Goal: Transaction & Acquisition: Book appointment/travel/reservation

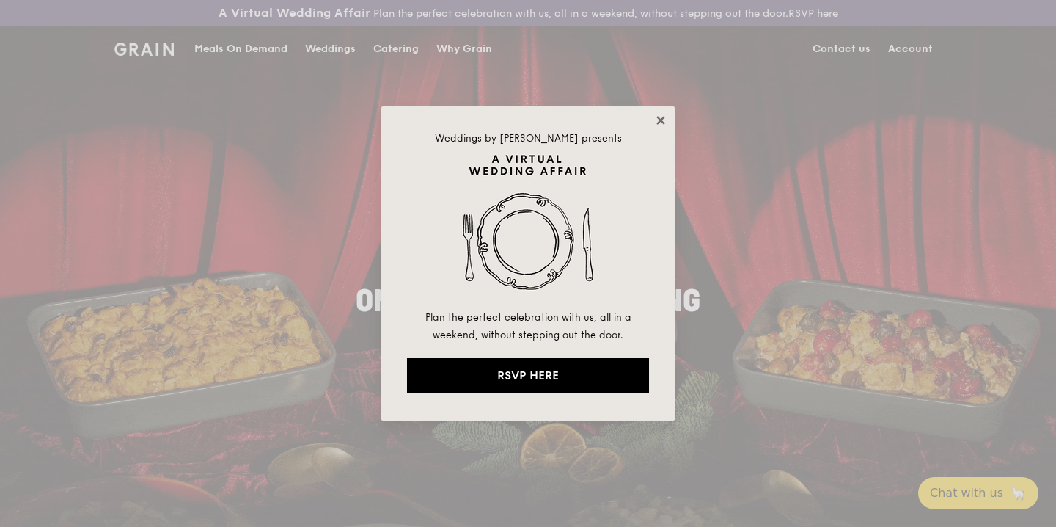
click at [656, 121] on icon at bounding box center [660, 120] width 13 height 13
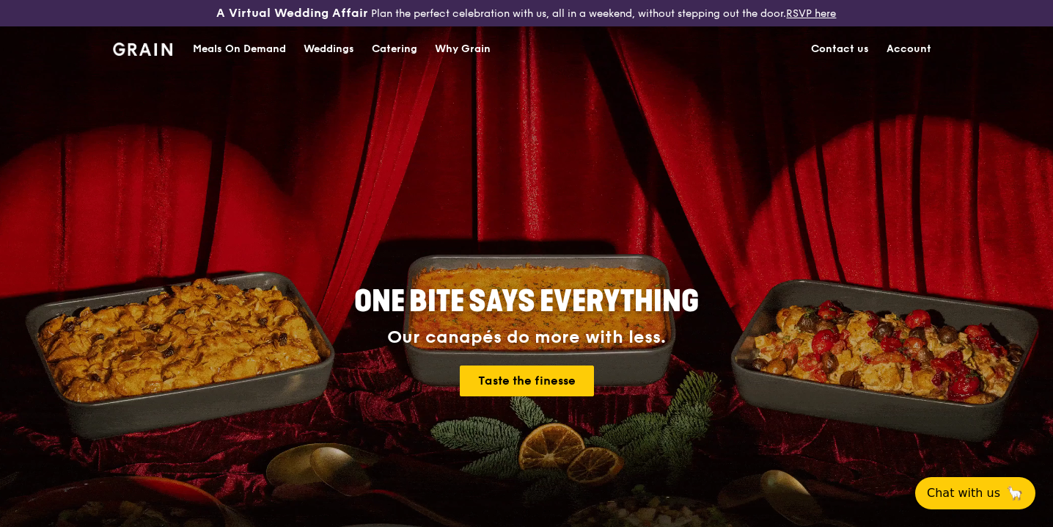
click at [910, 54] on link "Account" at bounding box center [909, 49] width 62 height 44
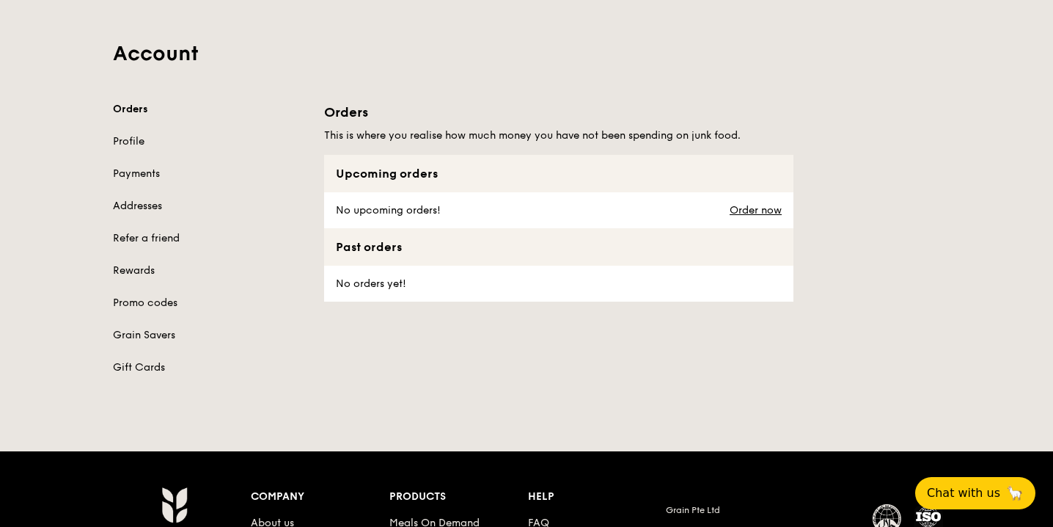
scroll to position [100, 0]
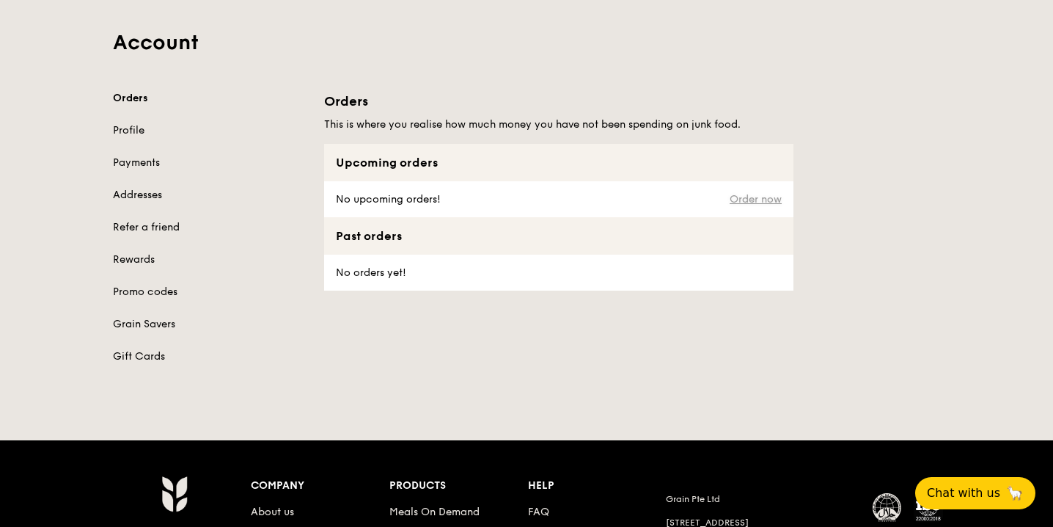
click at [756, 200] on link "Order now" at bounding box center [756, 200] width 52 height 12
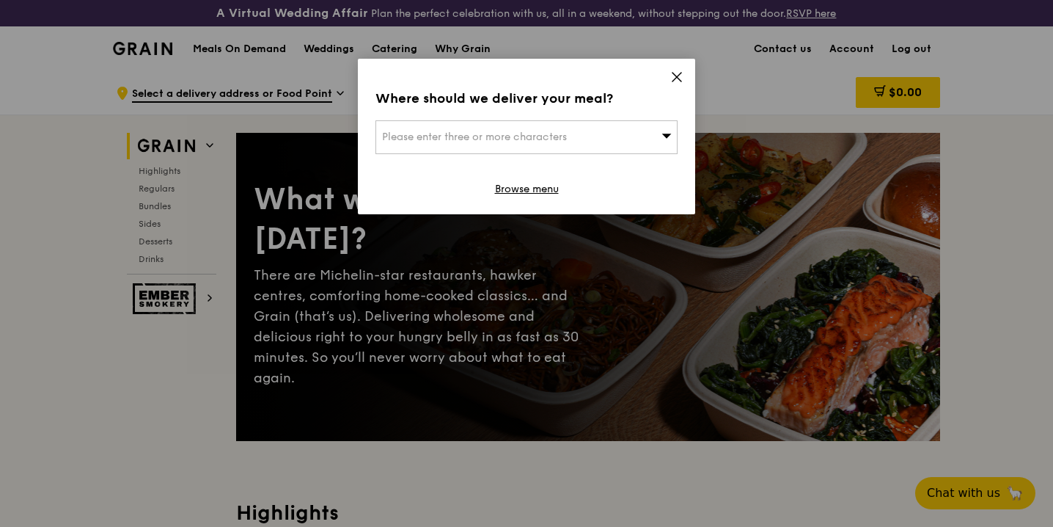
click at [665, 71] on div "Where should we deliver your meal? Please enter three or more characters Browse…" at bounding box center [526, 136] width 337 height 155
click at [674, 73] on icon at bounding box center [676, 76] width 13 height 13
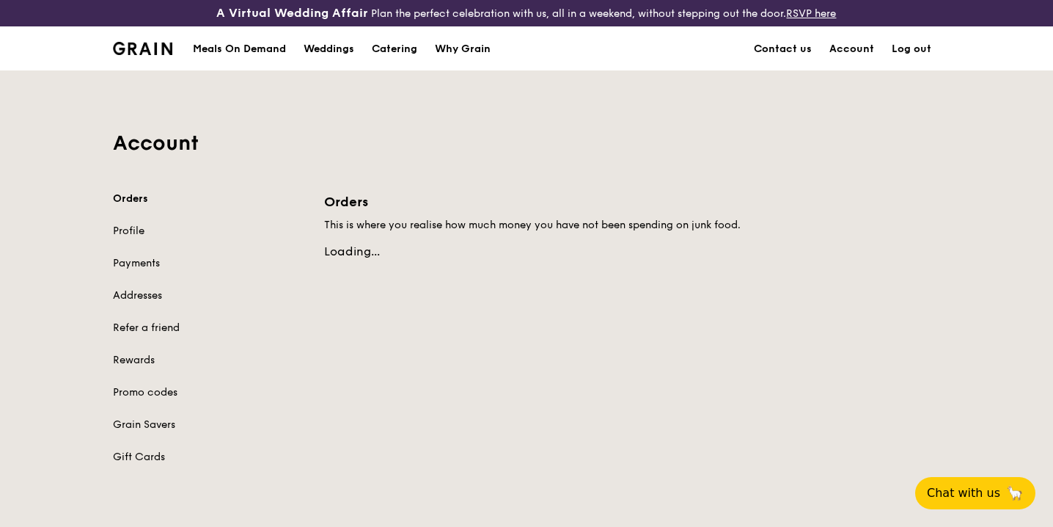
scroll to position [100, 0]
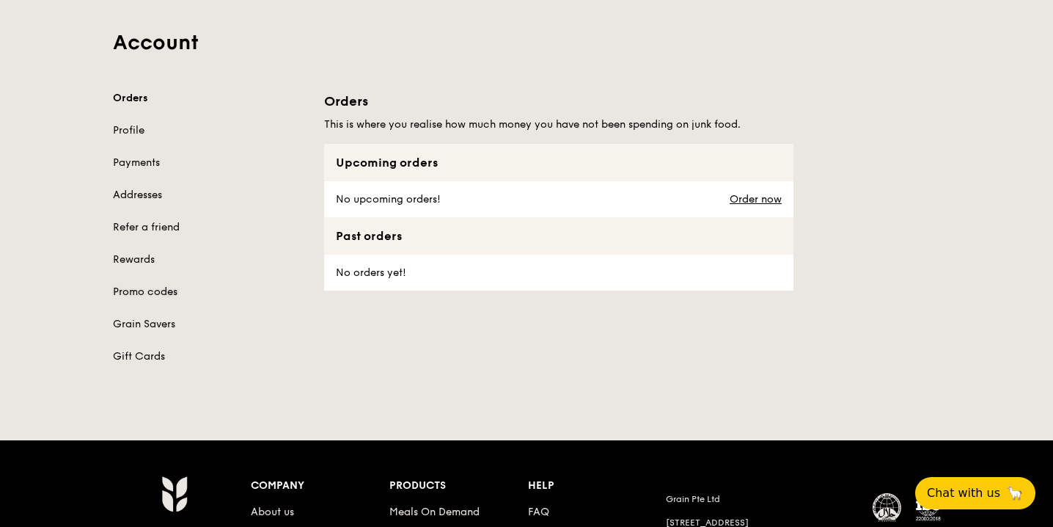
click at [158, 295] on link "Promo codes" at bounding box center [210, 292] width 194 height 15
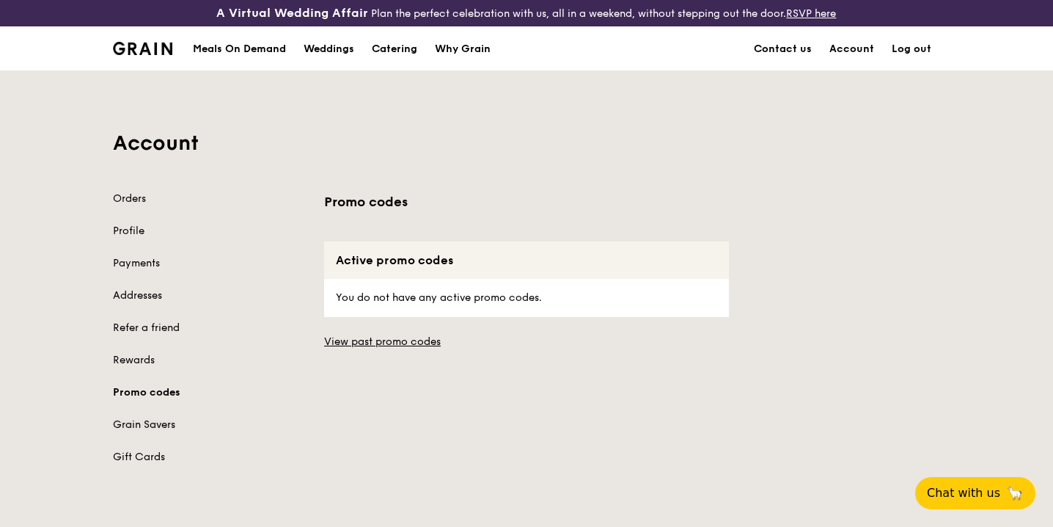
click at [142, 428] on link "Grain Savers" at bounding box center [210, 424] width 194 height 15
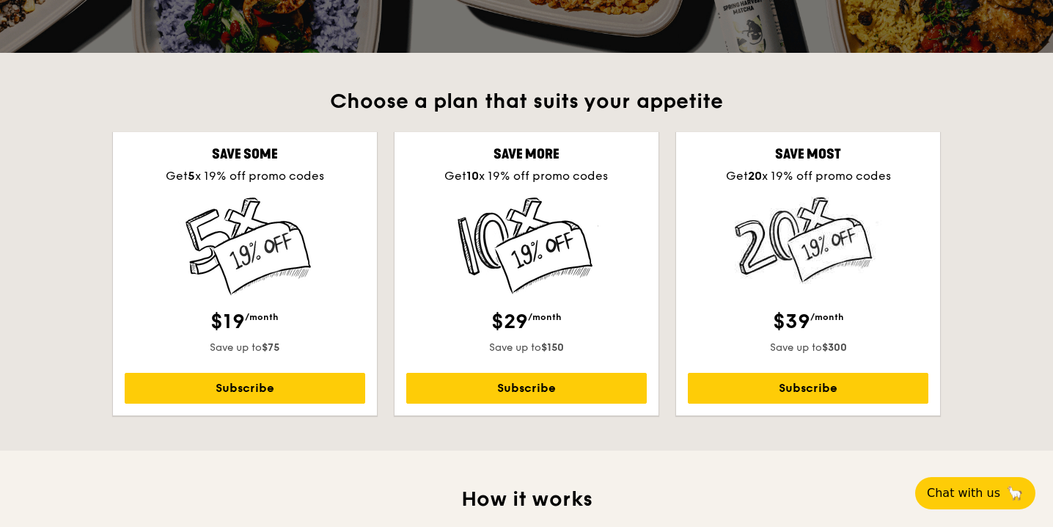
scroll to position [387, 0]
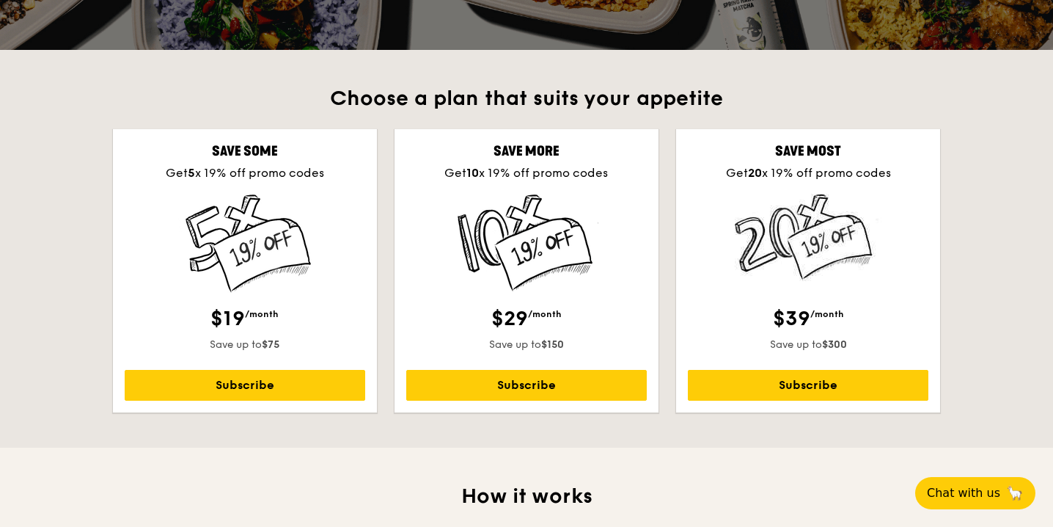
click at [807, 245] on img at bounding box center [808, 237] width 147 height 87
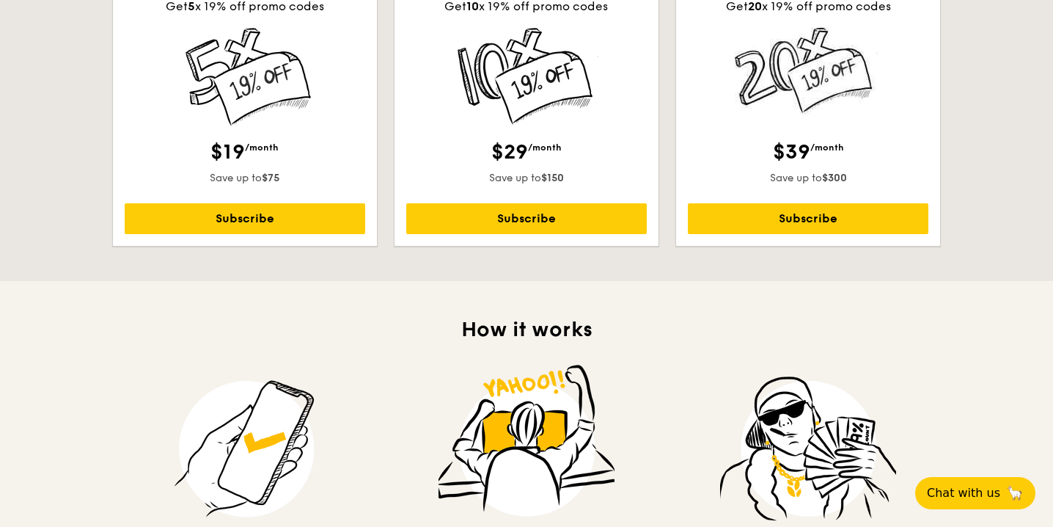
scroll to position [497, 0]
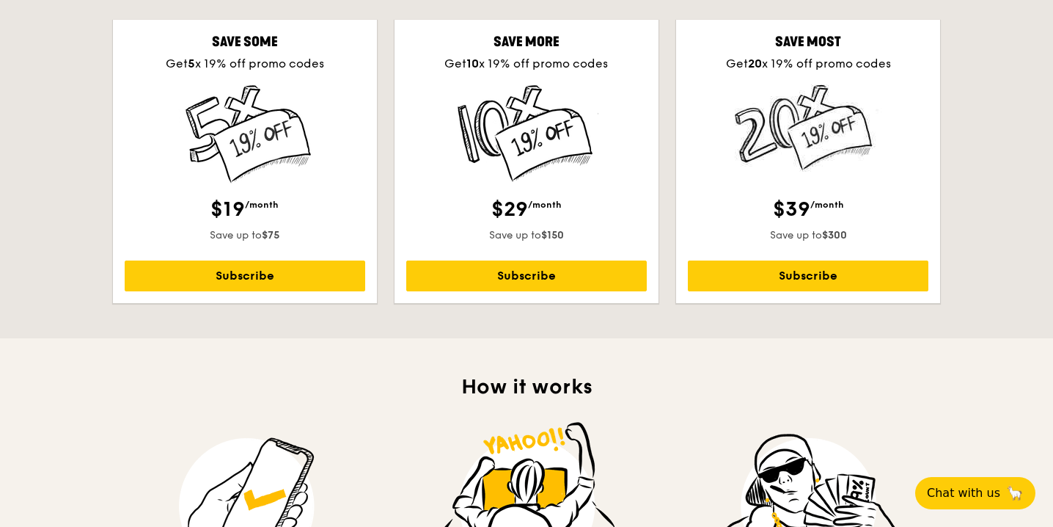
click at [299, 218] on div "$19 /month" at bounding box center [245, 209] width 241 height 26
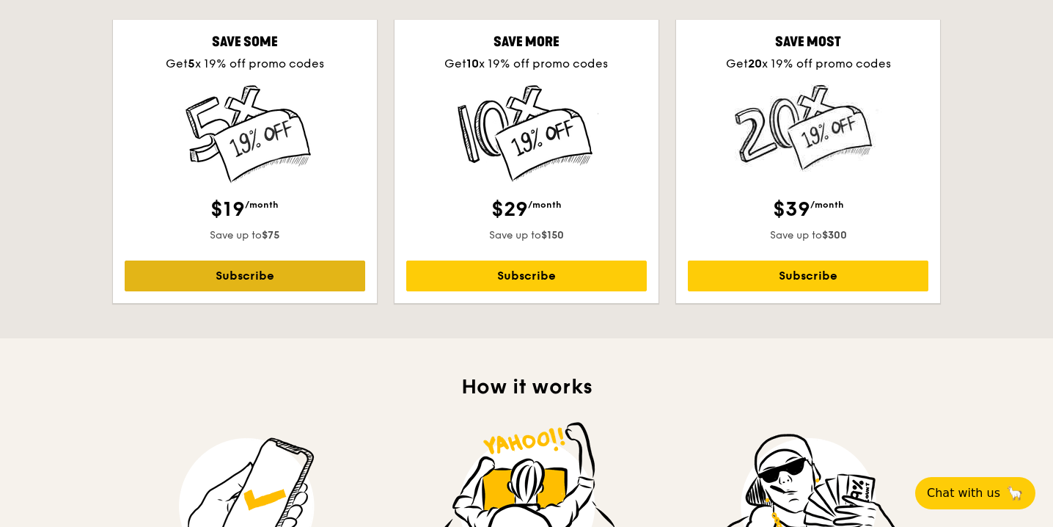
click at [311, 283] on link "Subscribe" at bounding box center [245, 275] width 241 height 31
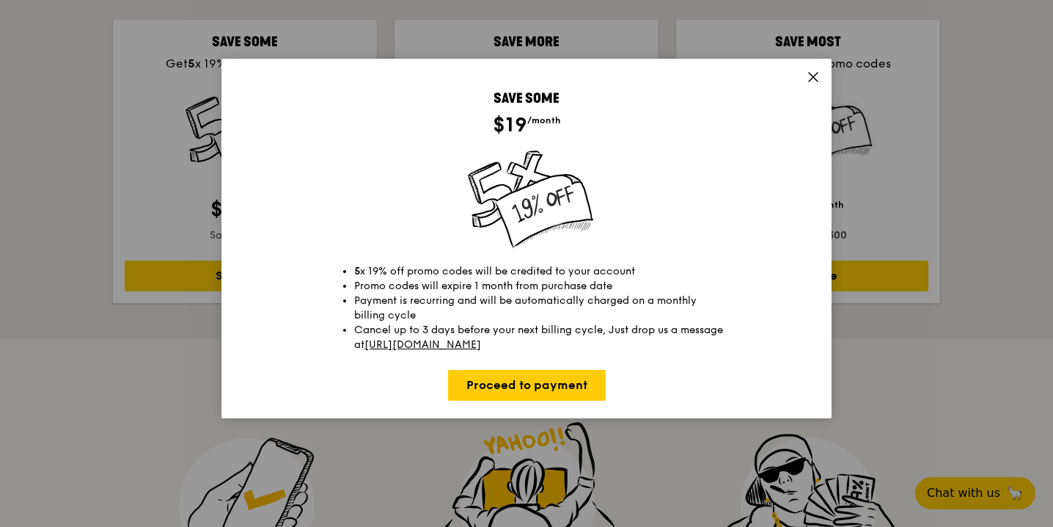
click at [812, 75] on icon at bounding box center [813, 77] width 9 height 9
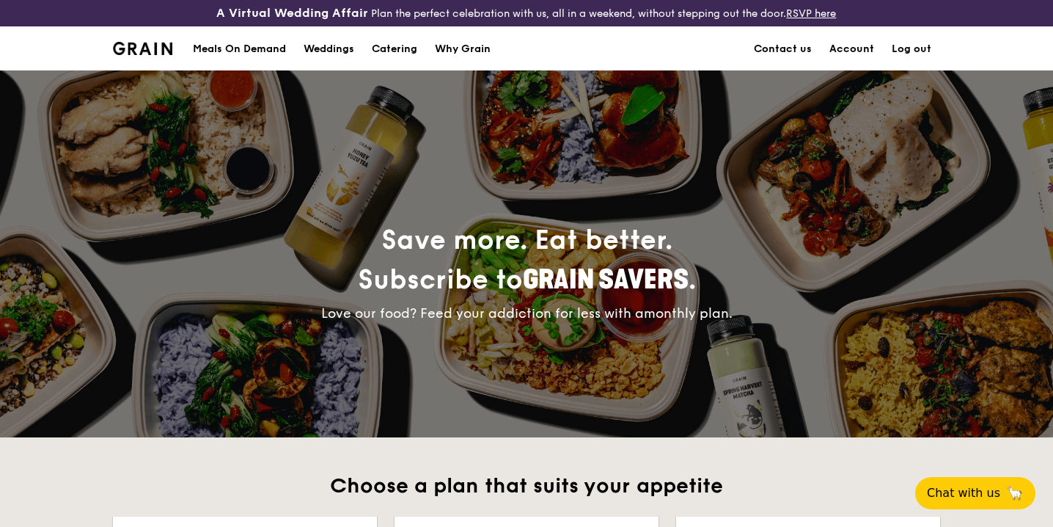
scroll to position [3, 0]
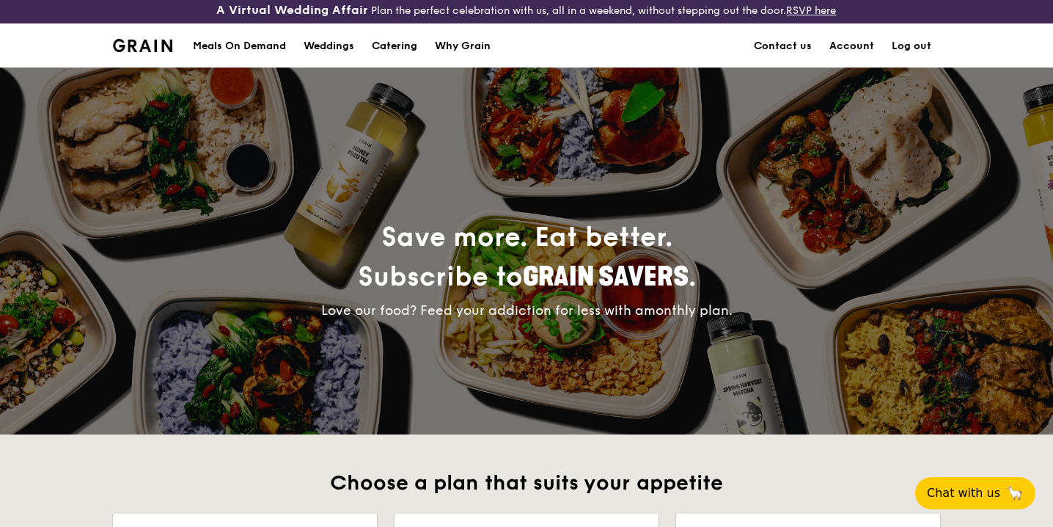
click at [404, 38] on div "Catering" at bounding box center [394, 46] width 45 height 44
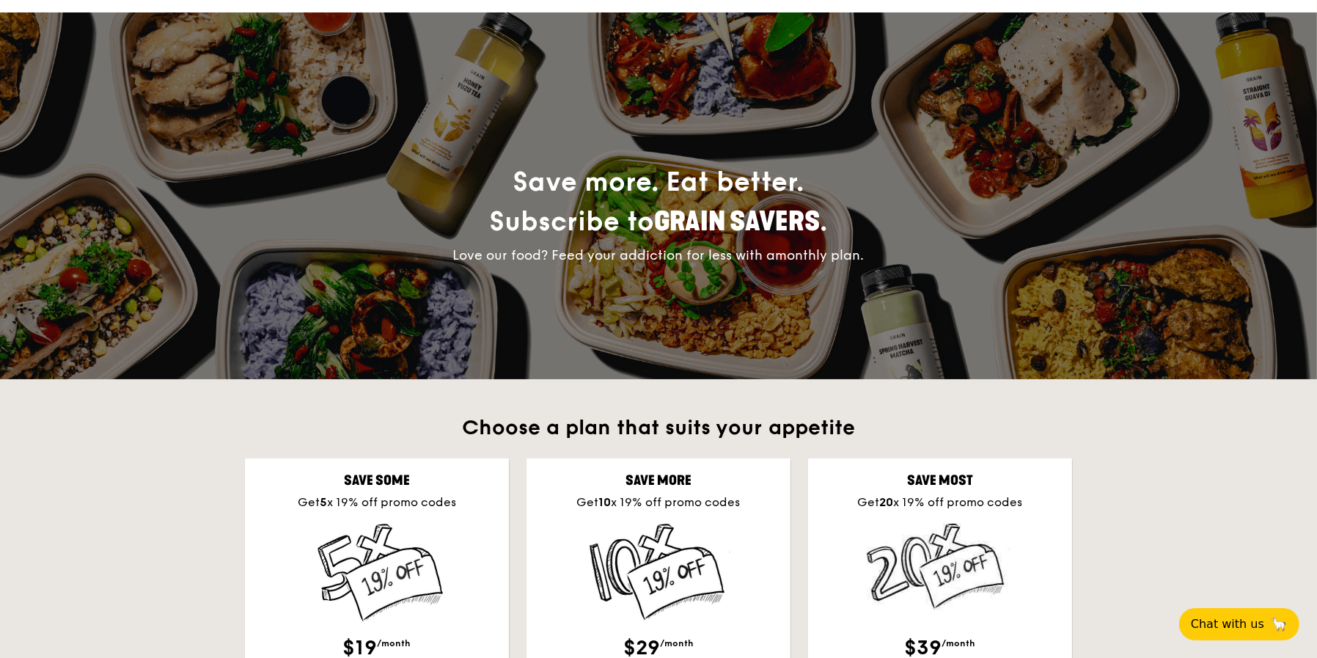
scroll to position [0, 0]
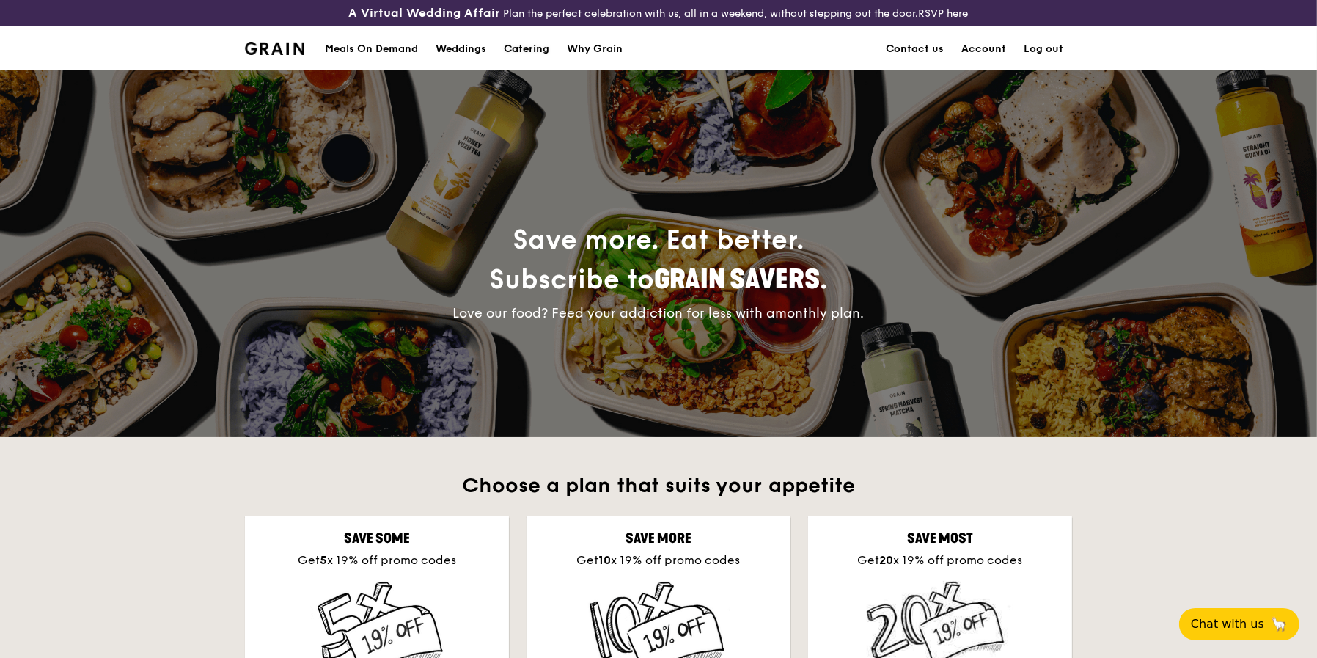
click at [513, 45] on div "Catering" at bounding box center [526, 49] width 45 height 44
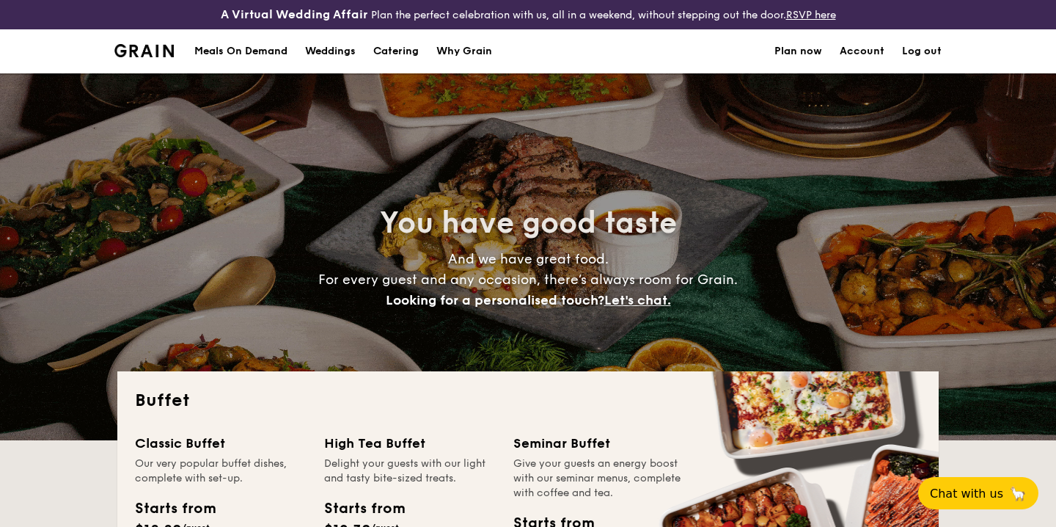
select select
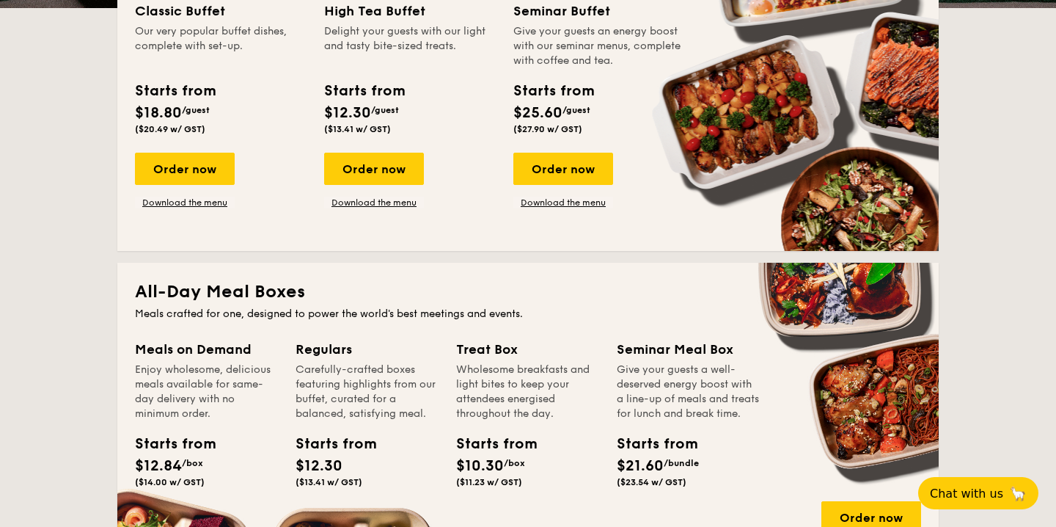
scroll to position [417, 0]
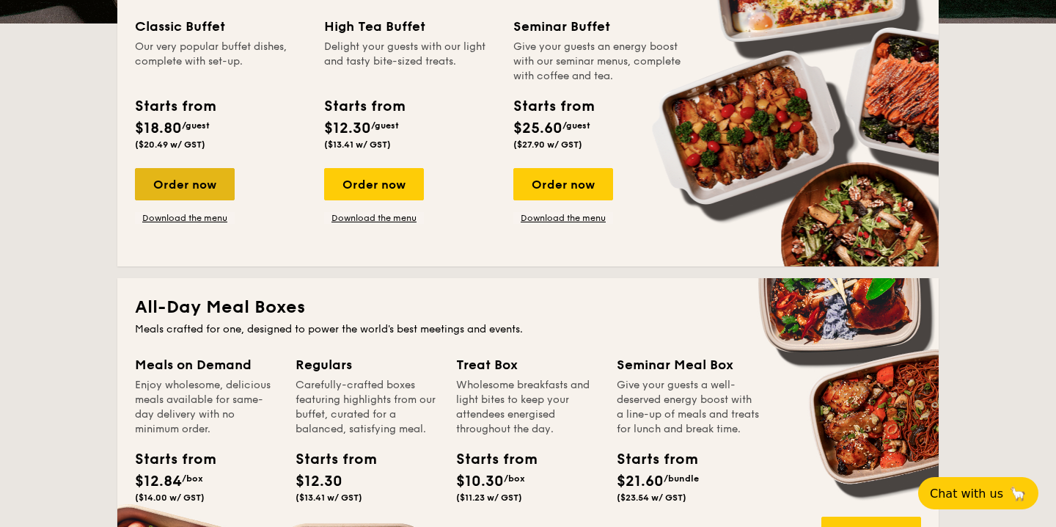
click at [175, 178] on div "Order now" at bounding box center [185, 184] width 100 height 32
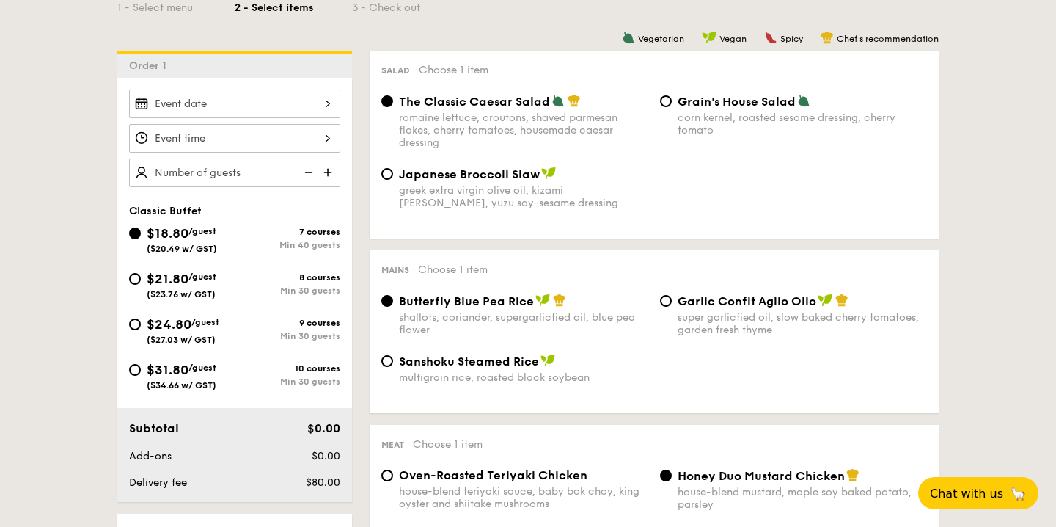
scroll to position [393, 0]
select select
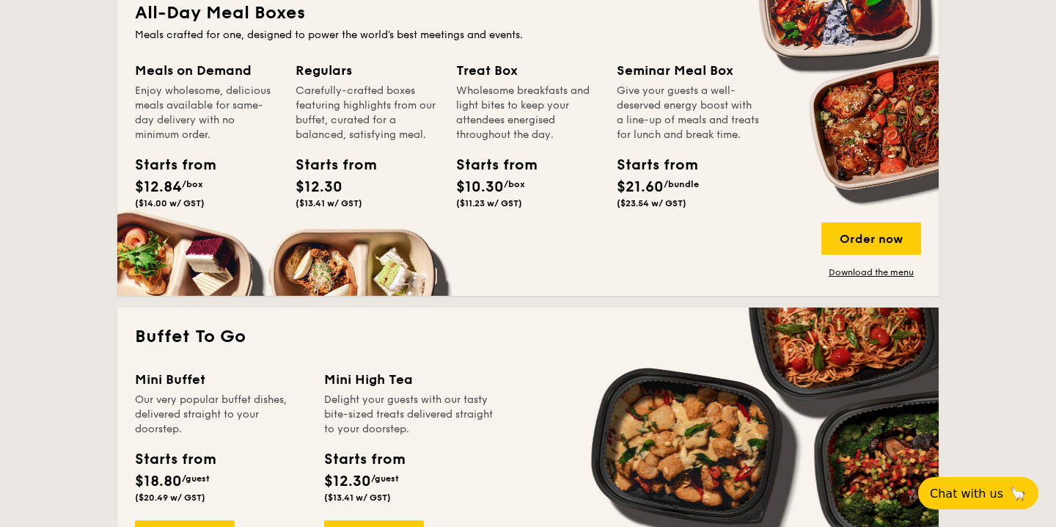
scroll to position [794, 0]
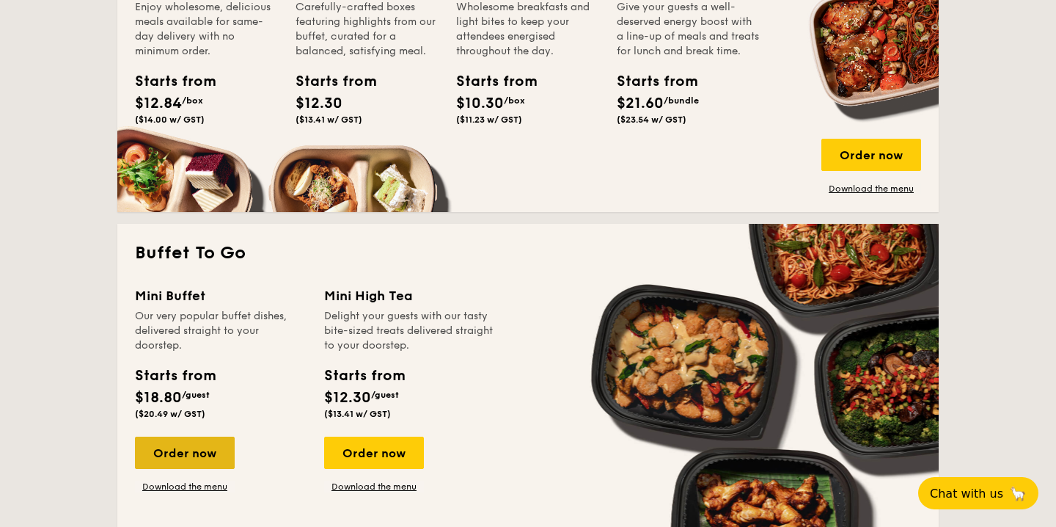
click at [207, 453] on div "Order now" at bounding box center [185, 452] width 100 height 32
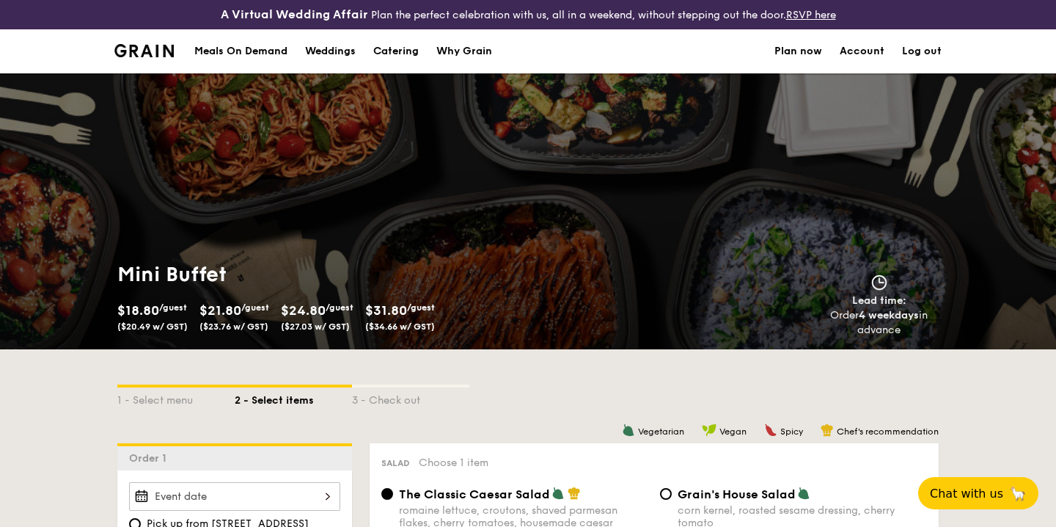
scroll to position [394, 0]
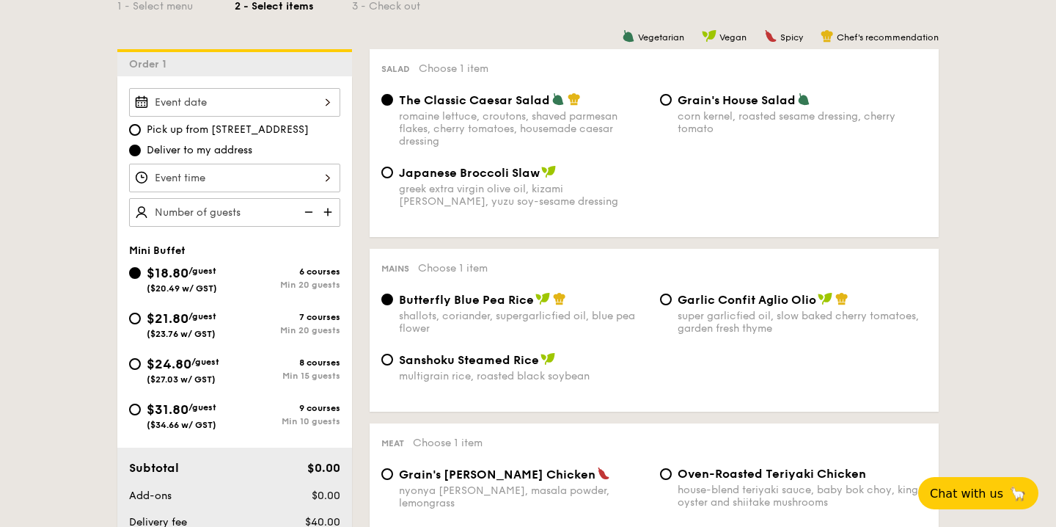
click at [245, 376] on div "Min 15 guests" at bounding box center [288, 375] width 106 height 10
click at [141, 370] on input "$24.80 /guest ($27.03 w/ GST) 8 courses Min 15 guests" at bounding box center [135, 364] width 12 height 12
radio input "true"
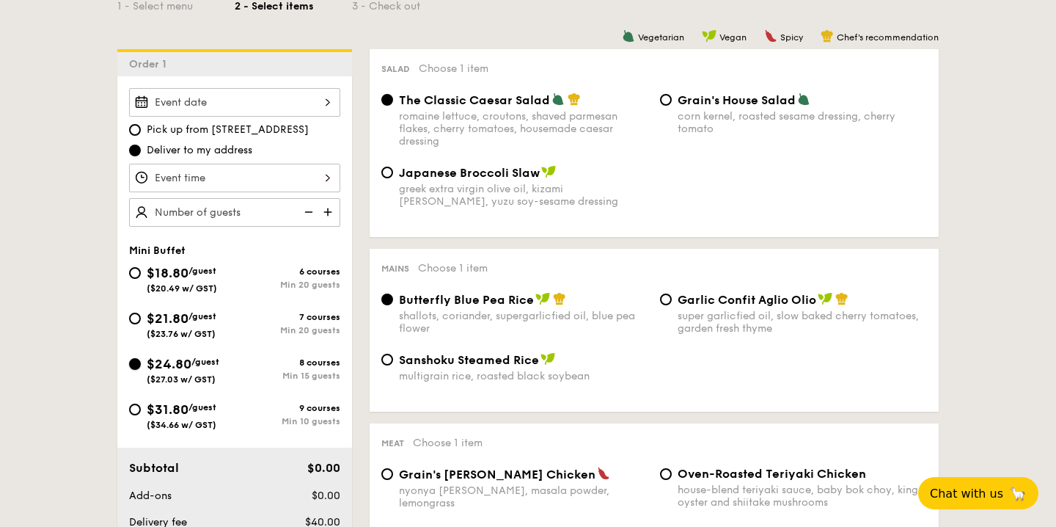
radio input "false"
radio input "true"
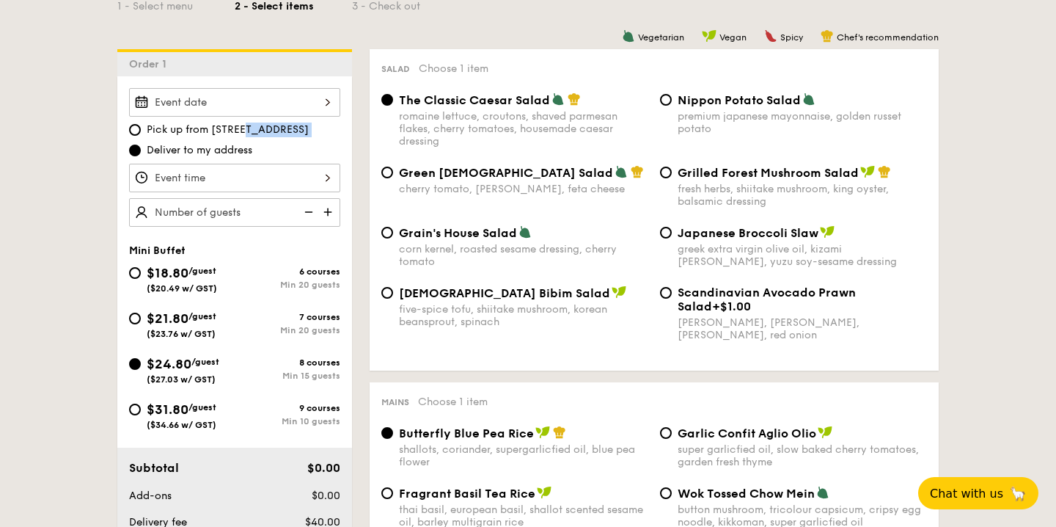
drag, startPoint x: 208, startPoint y: 124, endPoint x: 318, endPoint y: 142, distance: 112.1
click at [318, 142] on div "Pick up from [STREET_ADDRESS] Deliver to my address" at bounding box center [234, 139] width 211 height 35
copy div "[STREET_ADDRESS]"
click at [698, 104] on span "Nippon Potato Salad" at bounding box center [739, 100] width 123 height 14
click at [672, 104] on input "Nippon Potato Salad premium japanese mayonnaise, golden russet potato" at bounding box center [666, 100] width 12 height 12
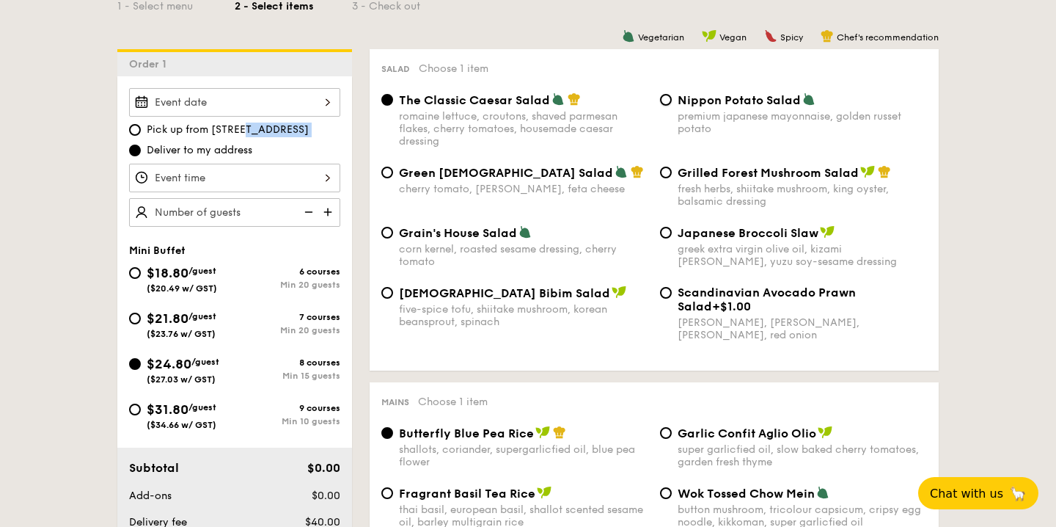
radio input "true"
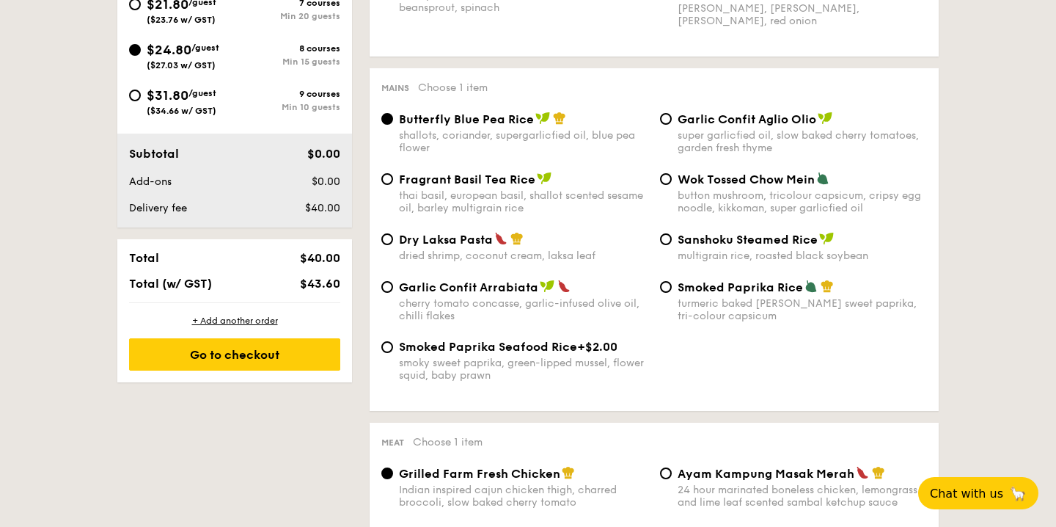
scroll to position [709, 0]
click at [516, 239] on img at bounding box center [516, 237] width 13 height 13
click at [393, 239] on input "Dry Laksa Pasta dried shrimp, coconut cream, laksa leaf" at bounding box center [387, 239] width 12 height 12
radio input "true"
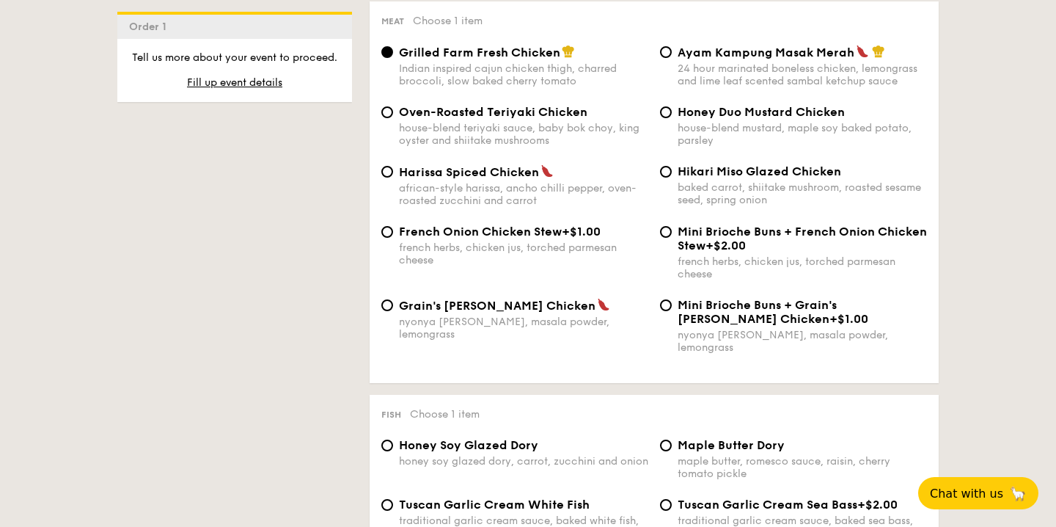
scroll to position [1130, 0]
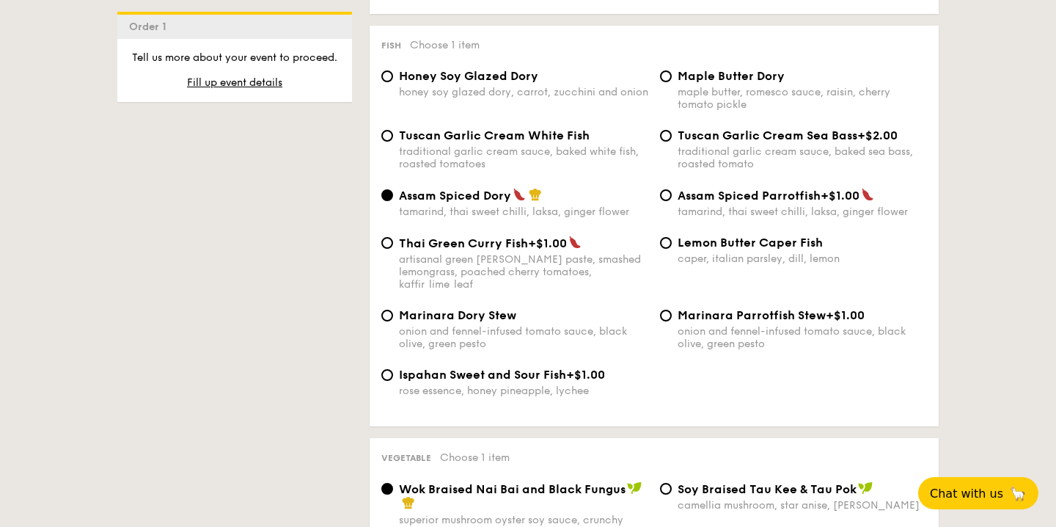
click at [761, 87] on div "maple butter, romesco sauce, raisin, cherry tomato pickle" at bounding box center [802, 98] width 249 height 25
click at [672, 82] on input "Maple Butter Dory maple butter, romesco sauce, raisin, cherry tomato pickle" at bounding box center [666, 76] width 12 height 12
radio input "true"
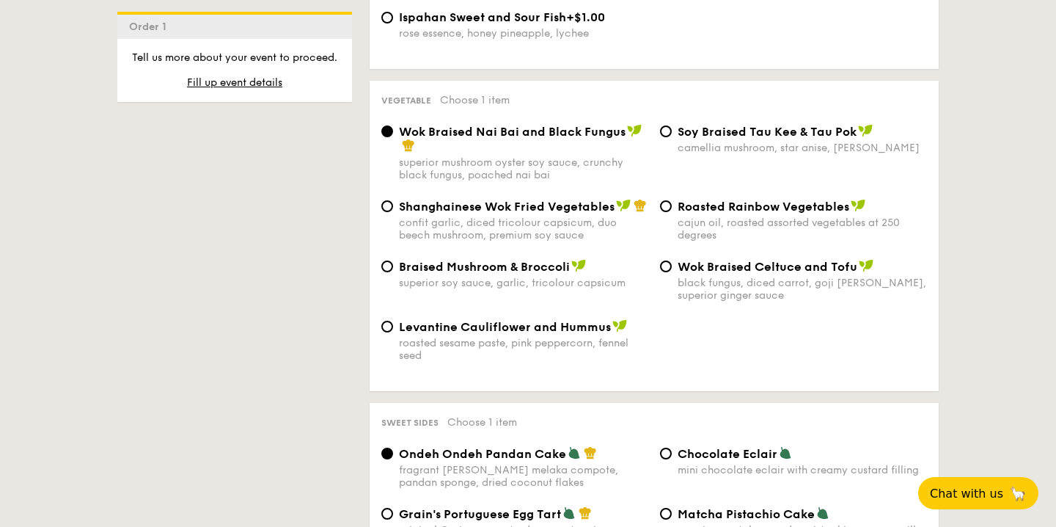
scroll to position [1857, 0]
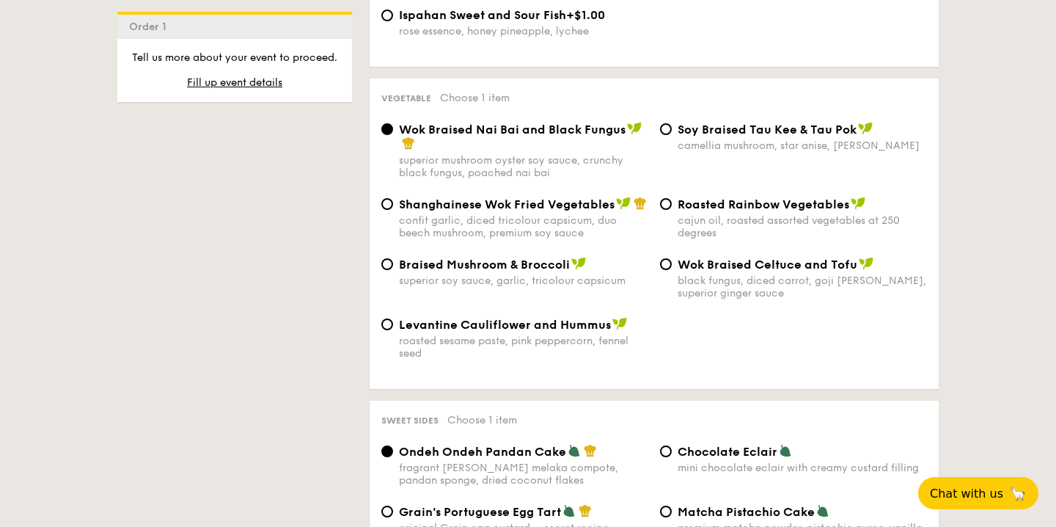
click at [581, 214] on div "confit garlic, diced tricolour capsicum, duo beech mushroom, premium soy sauce" at bounding box center [523, 226] width 249 height 25
click at [393, 210] on input "Shanghainese Wok Fried Vegetables confit garlic, diced tricolour capsicum, duo …" at bounding box center [387, 204] width 12 height 12
radio input "true"
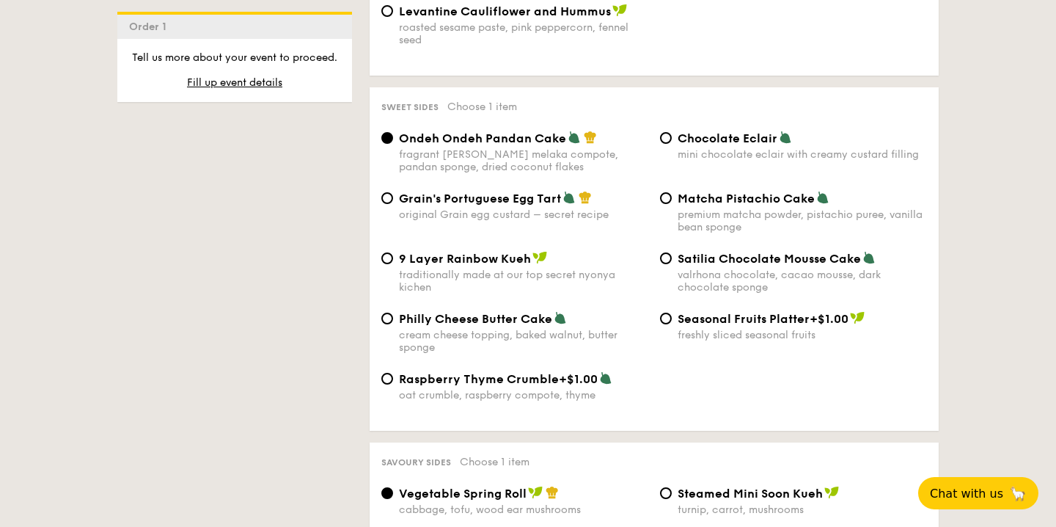
scroll to position [2201, 0]
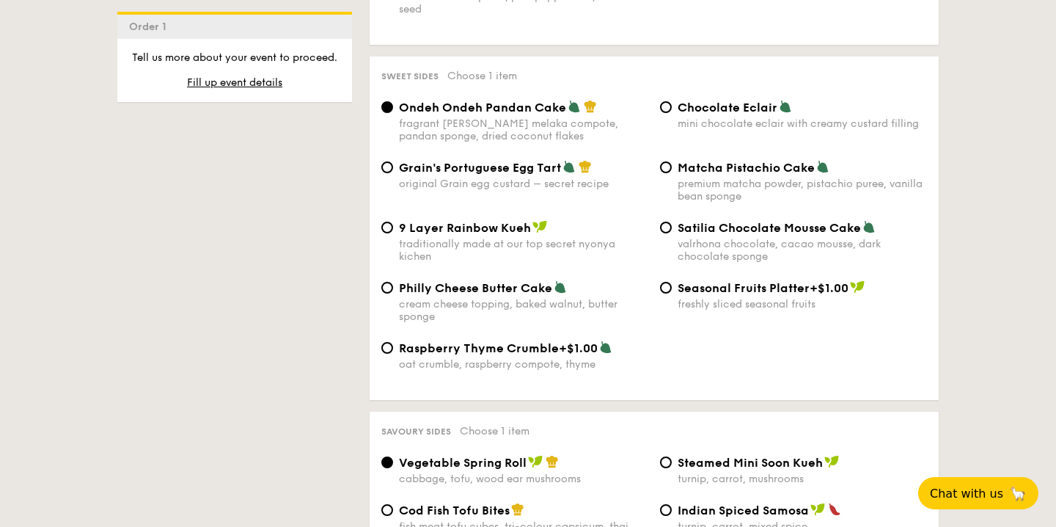
click at [528, 341] on span "Raspberry Thyme Crumble" at bounding box center [479, 348] width 160 height 14
click at [393, 342] on input "Raspberry Thyme Crumble +$1.00 oat crumble, raspberry compote, thyme" at bounding box center [387, 348] width 12 height 12
radio input "true"
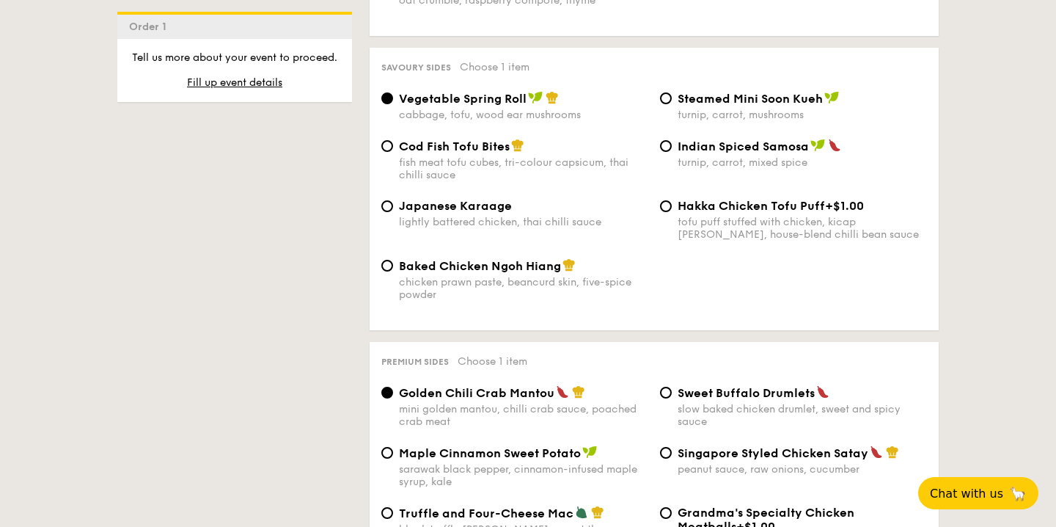
scroll to position [2568, 0]
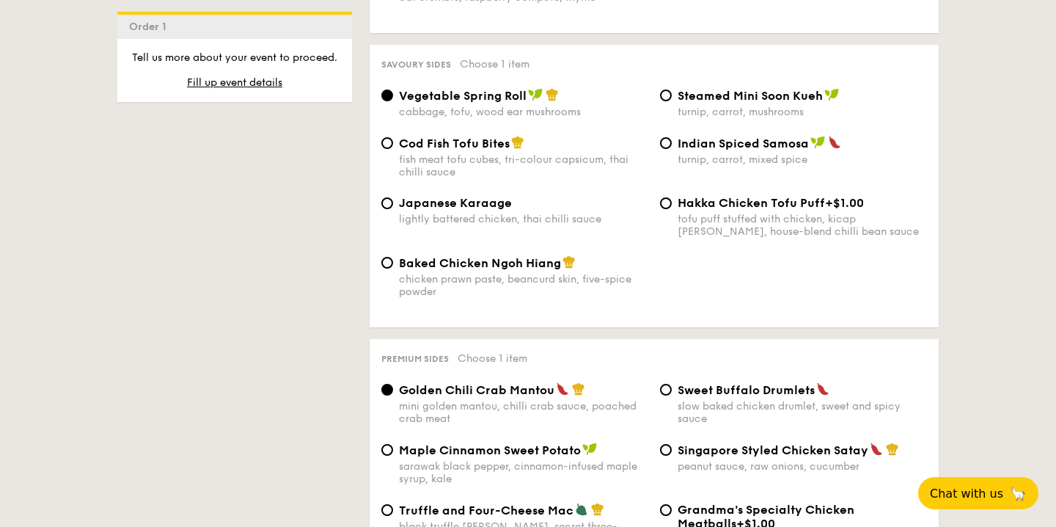
click at [518, 291] on div "chicken prawn paste, beancurd skin, five-spice powder" at bounding box center [523, 285] width 249 height 25
click at [393, 268] on input "Baked Chicken Ngoh Hiang chicken prawn paste, beancurd skin, five-spice powder" at bounding box center [387, 263] width 12 height 12
radio input "true"
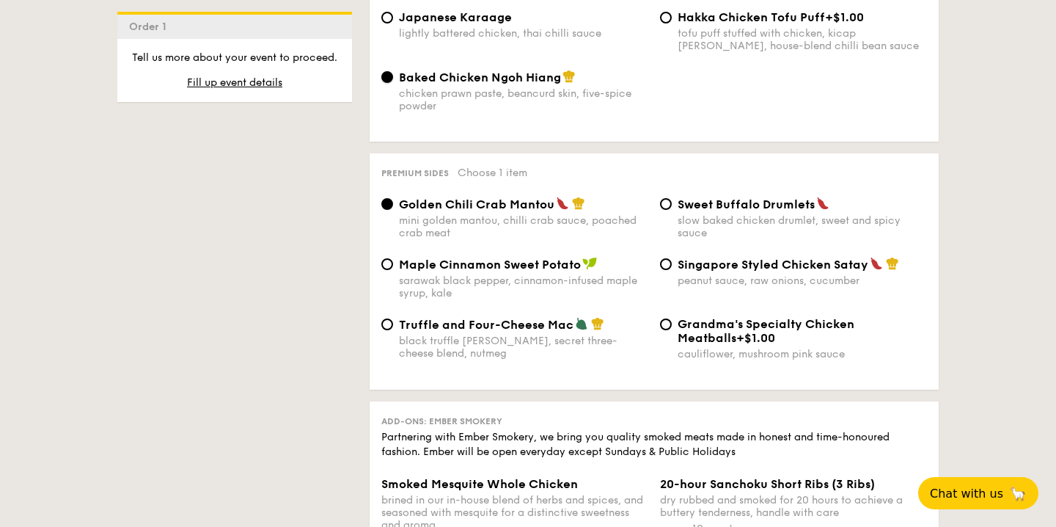
scroll to position [2770, 0]
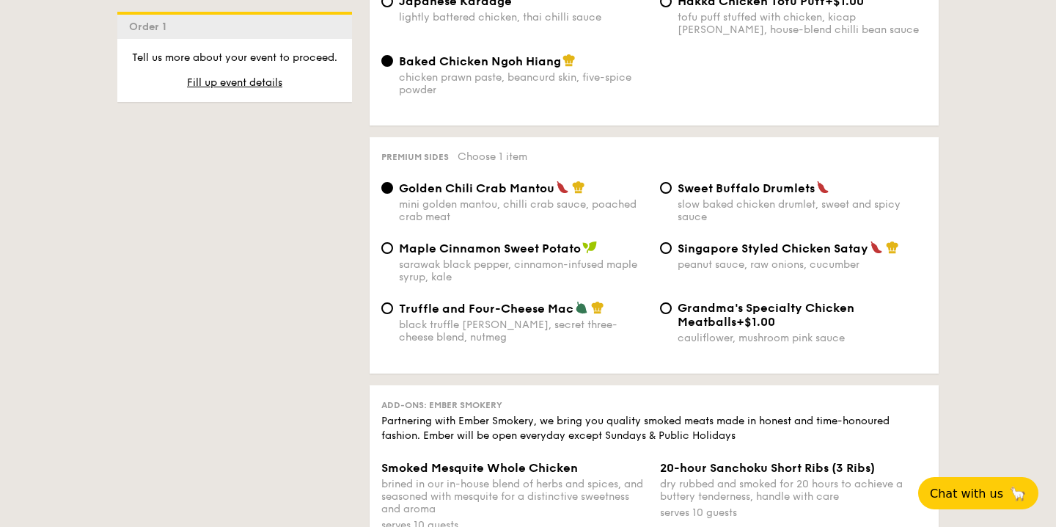
click at [732, 258] on div "peanut sauce, raw onions, cucumber" at bounding box center [802, 264] width 249 height 12
click at [672, 254] on input "Singapore Styled Chicken Satay peanut sauce, raw onions, cucumber" at bounding box center [666, 248] width 12 height 12
radio input "true"
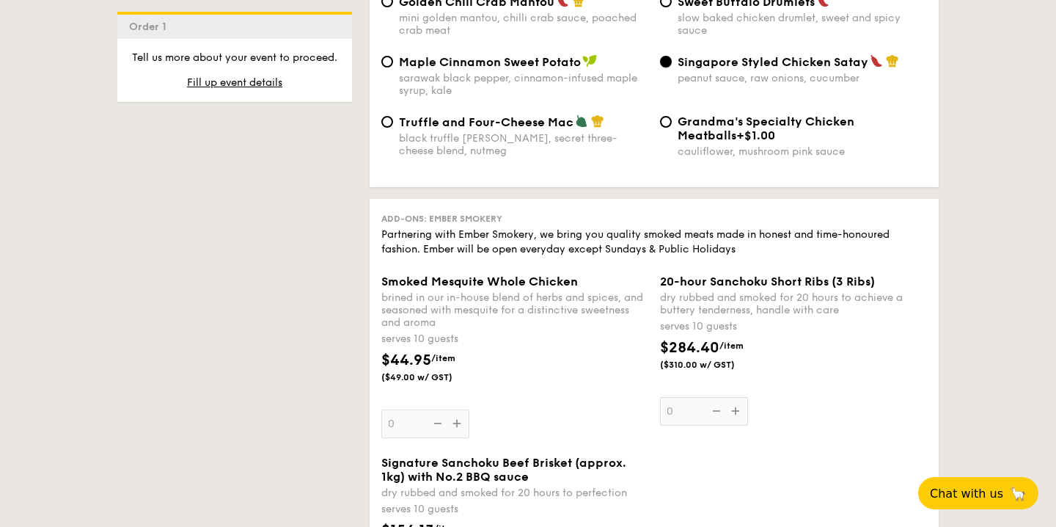
scroll to position [2965, 0]
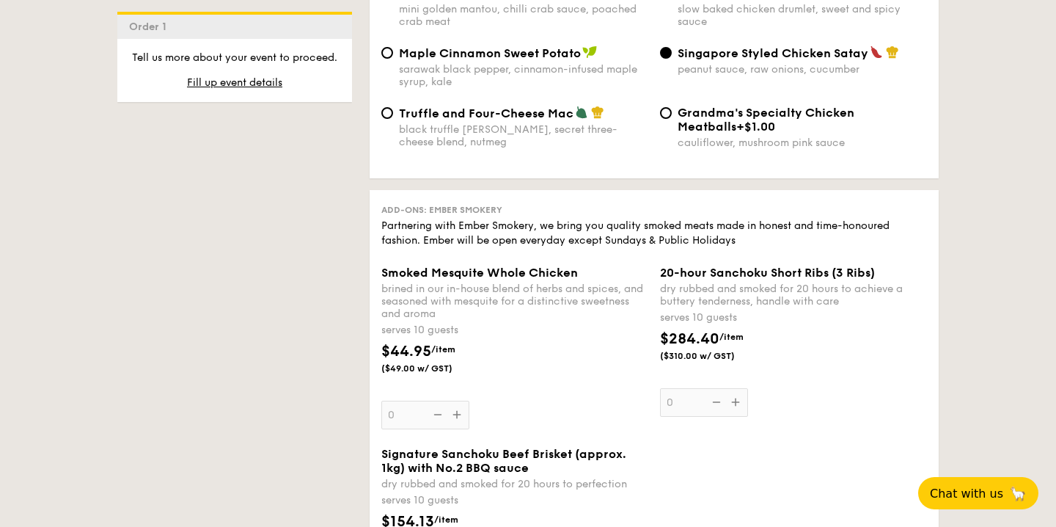
click at [547, 131] on div "black truffle [PERSON_NAME], secret three-cheese blend, nutmeg" at bounding box center [523, 135] width 249 height 25
click at [393, 119] on input "Truffle and Four-Cheese Mac black truffle [PERSON_NAME], secret three-cheese bl…" at bounding box center [387, 113] width 12 height 12
radio input "true"
click at [744, 58] on div "Singapore Styled Chicken Satay peanut sauce, raw onions, cucumber" at bounding box center [802, 60] width 249 height 30
click at [672, 58] on input "Singapore Styled Chicken Satay peanut sauce, raw onions, cucumber" at bounding box center [666, 53] width 12 height 12
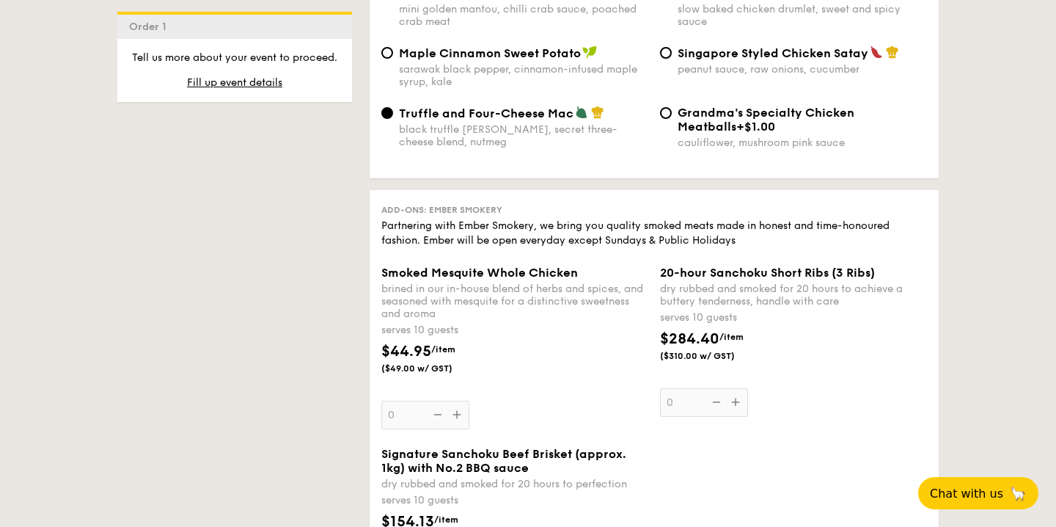
radio input "true"
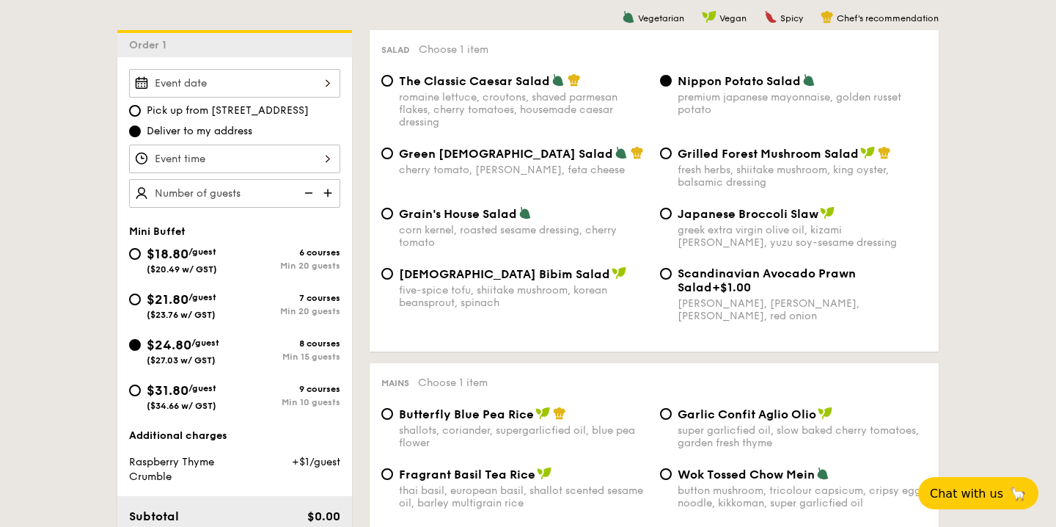
scroll to position [387, 0]
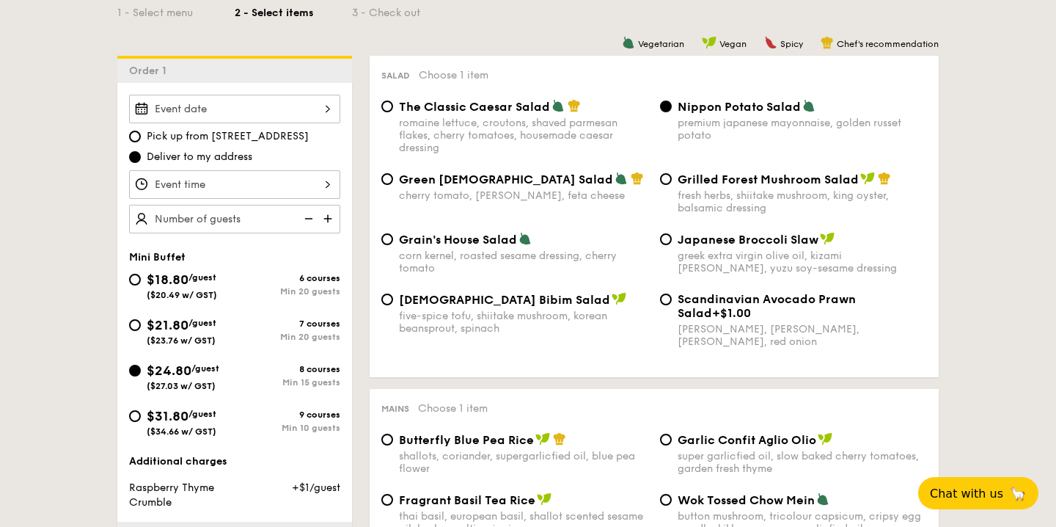
click at [324, 214] on img at bounding box center [329, 219] width 22 height 28
type input "15 guests"
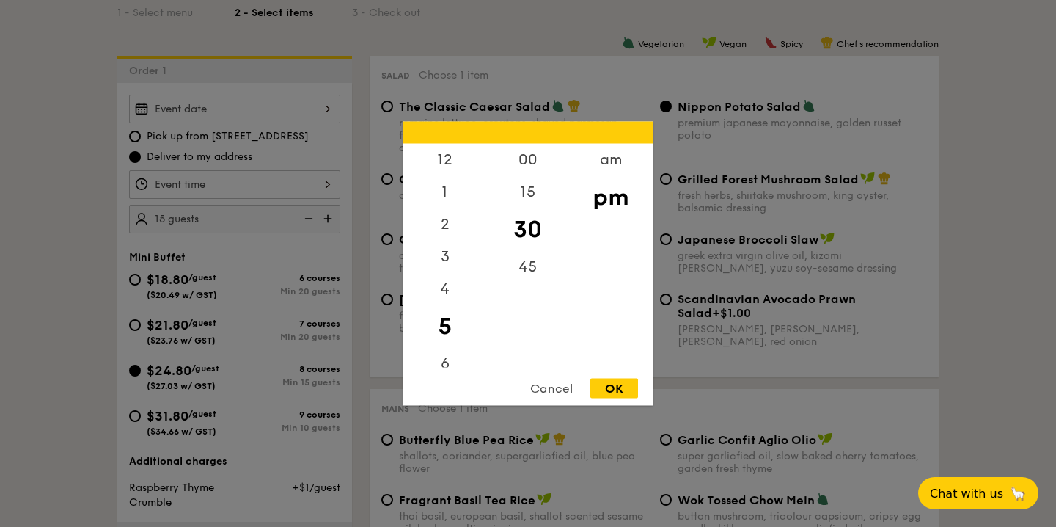
click at [321, 184] on div "12 1 2 3 4 5 6 7 8 9 10 11 00 15 30 45 am pm Cancel OK" at bounding box center [234, 184] width 211 height 29
click at [620, 390] on div "OK" at bounding box center [614, 388] width 48 height 20
type input "5:30PM"
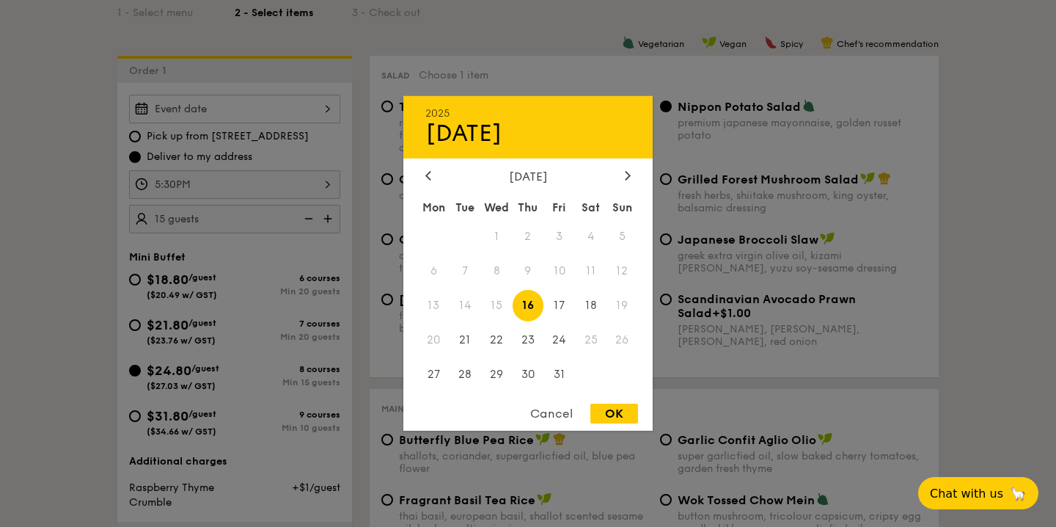
click at [282, 111] on div "2025 Oct [DATE] Tue Wed Thu Fri Sat Sun 1 2 3 4 5 6 7 8 9 10 11 12 13 14 15 16 …" at bounding box center [234, 109] width 211 height 29
click at [624, 177] on div at bounding box center [627, 176] width 13 height 14
click at [590, 238] on span "1" at bounding box center [591, 237] width 32 height 32
click at [616, 423] on div "OK" at bounding box center [614, 413] width 48 height 20
type input "[DATE]"
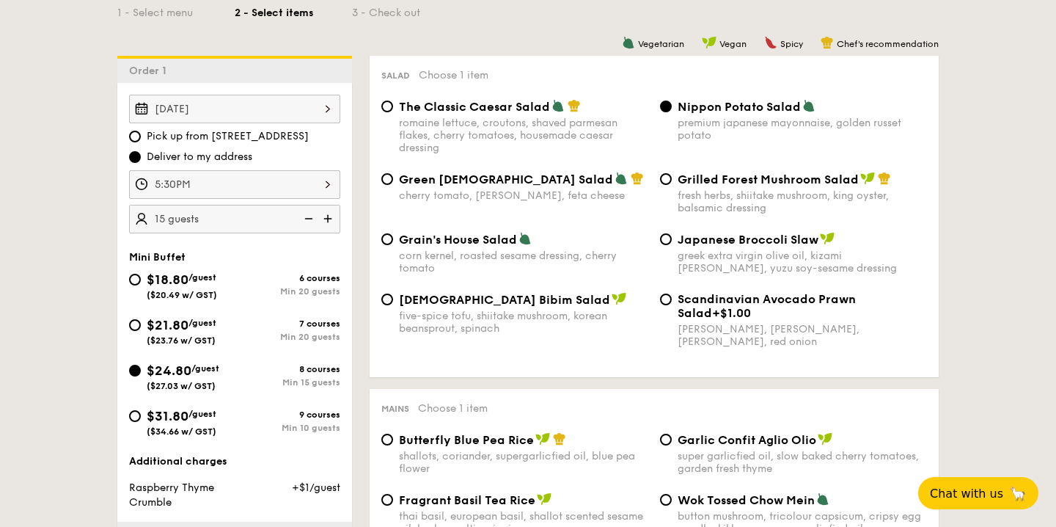
click at [285, 188] on div "5:30PM" at bounding box center [234, 184] width 211 height 29
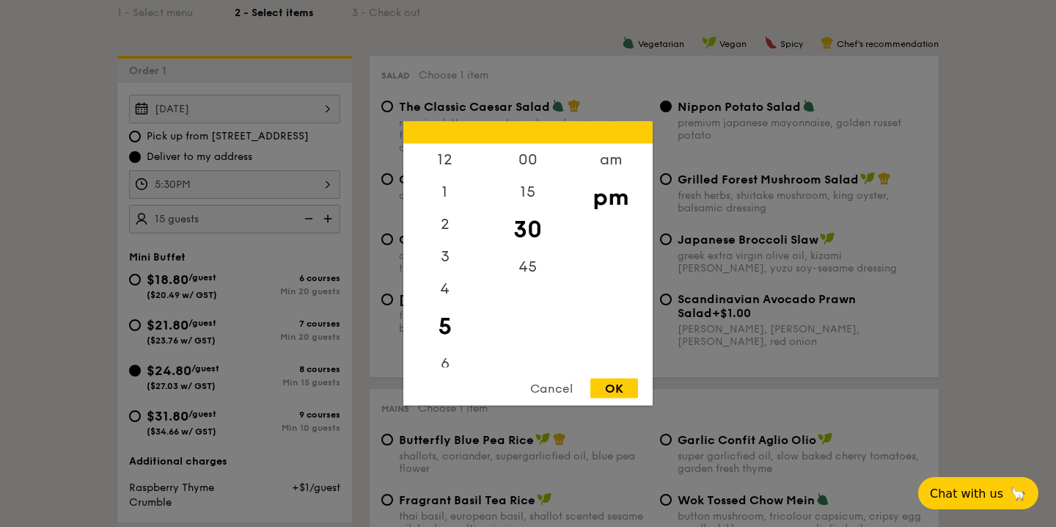
click at [768, 277] on div at bounding box center [528, 263] width 1056 height 527
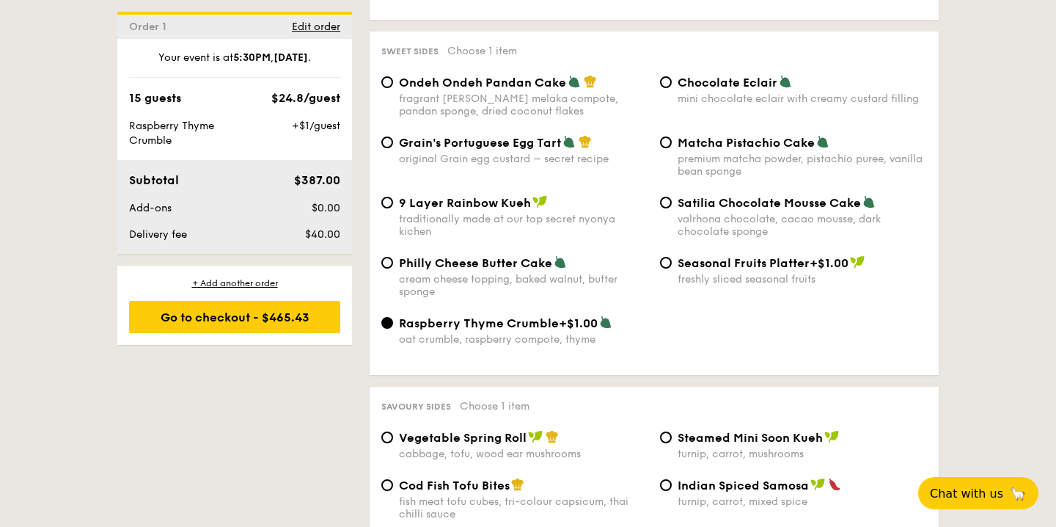
scroll to position [2167, 0]
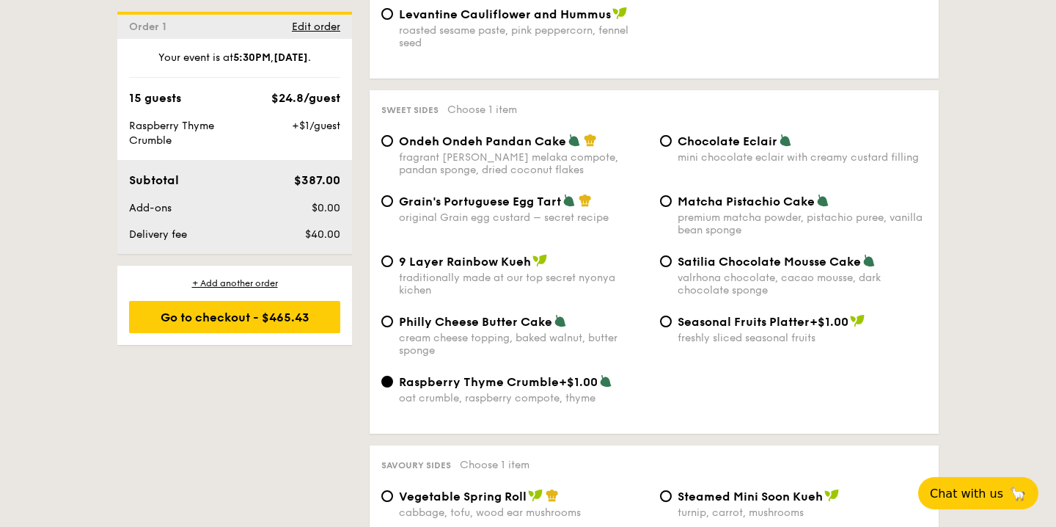
click at [536, 134] on span "Ondeh Ondeh Pandan Cake" at bounding box center [482, 141] width 167 height 14
click at [393, 135] on input "Ondeh Ondeh Pandan Cake fragrant [PERSON_NAME] melaka compote, pandan sponge, d…" at bounding box center [387, 141] width 12 height 12
radio input "true"
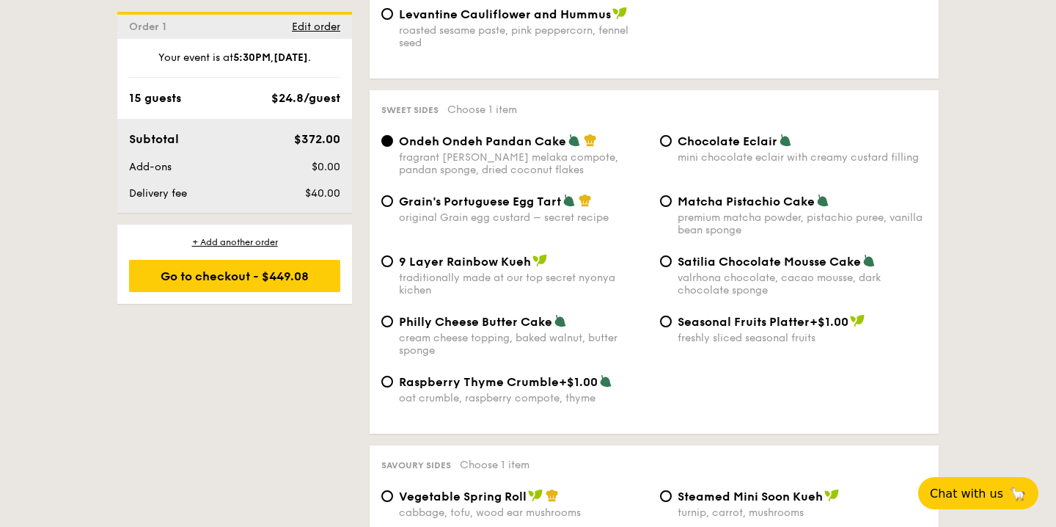
click at [513, 378] on span "Raspberry Thyme Crumble" at bounding box center [479, 382] width 160 height 14
click at [393, 378] on input "Raspberry Thyme Crumble +$1.00 oat crumble, raspberry compote, thyme" at bounding box center [387, 382] width 12 height 12
radio input "true"
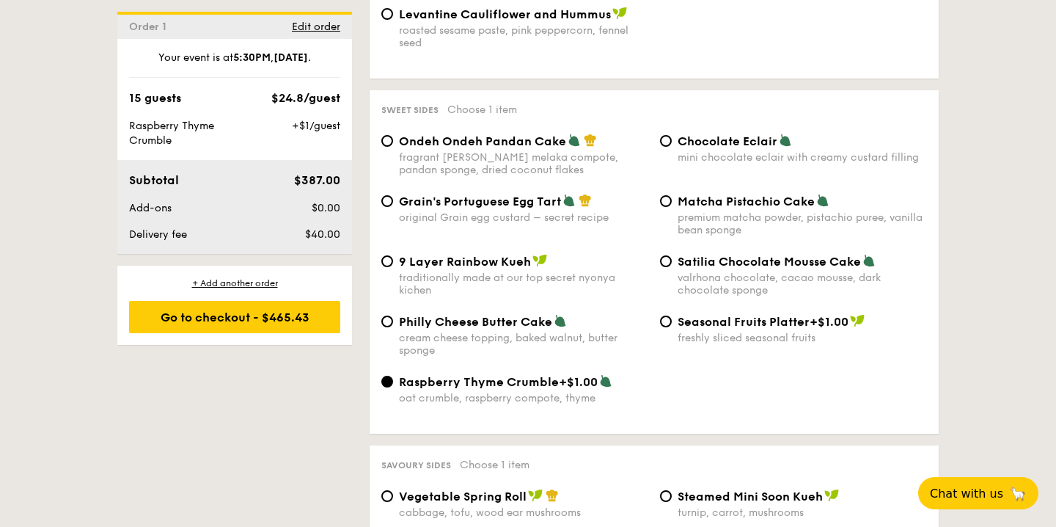
click at [530, 151] on div "fragrant [PERSON_NAME] melaka compote, pandan sponge, dried coconut flakes" at bounding box center [523, 163] width 249 height 25
click at [393, 141] on input "Ondeh Ondeh Pandan Cake fragrant [PERSON_NAME] melaka compote, pandan sponge, d…" at bounding box center [387, 141] width 12 height 12
radio input "true"
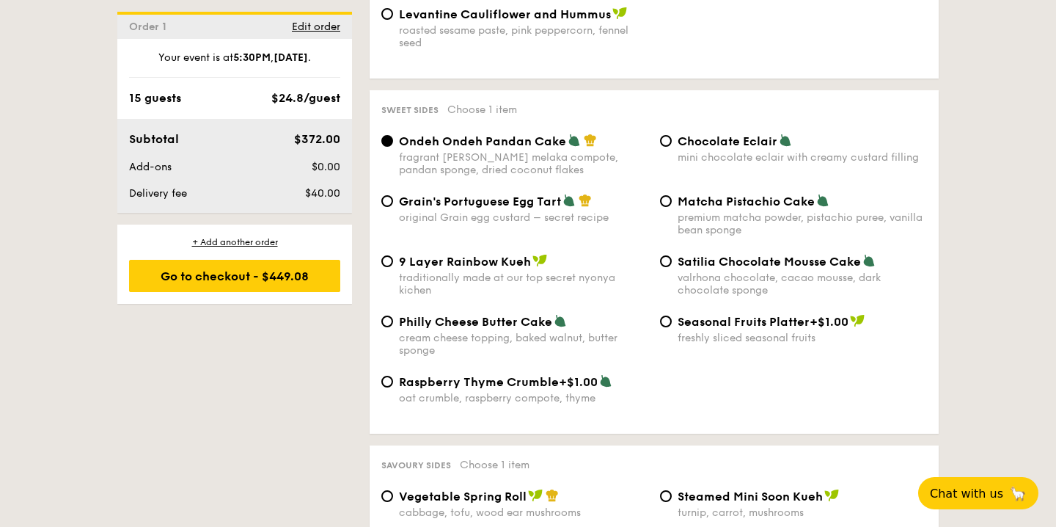
click at [542, 375] on span "Raspberry Thyme Crumble" at bounding box center [479, 382] width 160 height 14
click at [393, 376] on input "Raspberry Thyme Crumble +$1.00 oat crumble, raspberry compote, thyme" at bounding box center [387, 382] width 12 height 12
radio input "true"
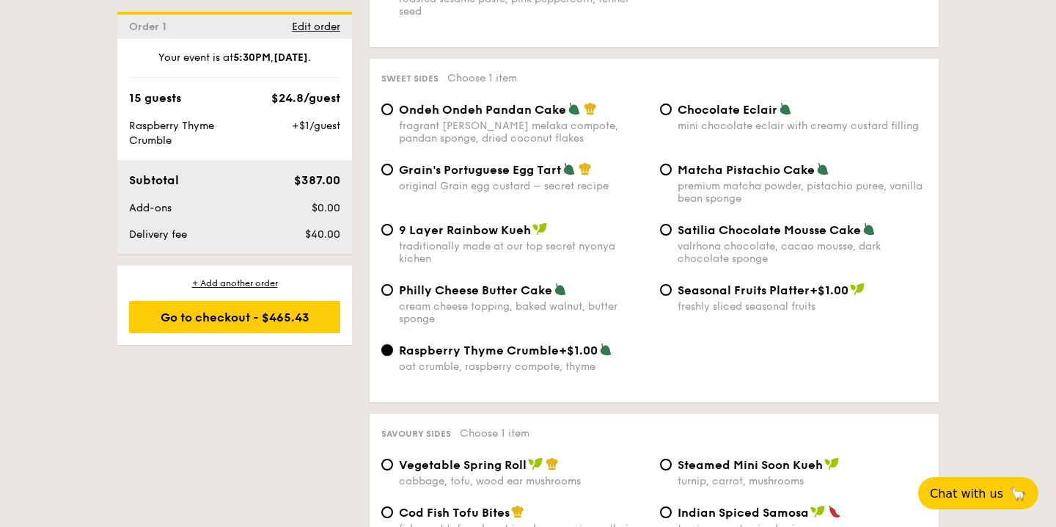
scroll to position [2200, 0]
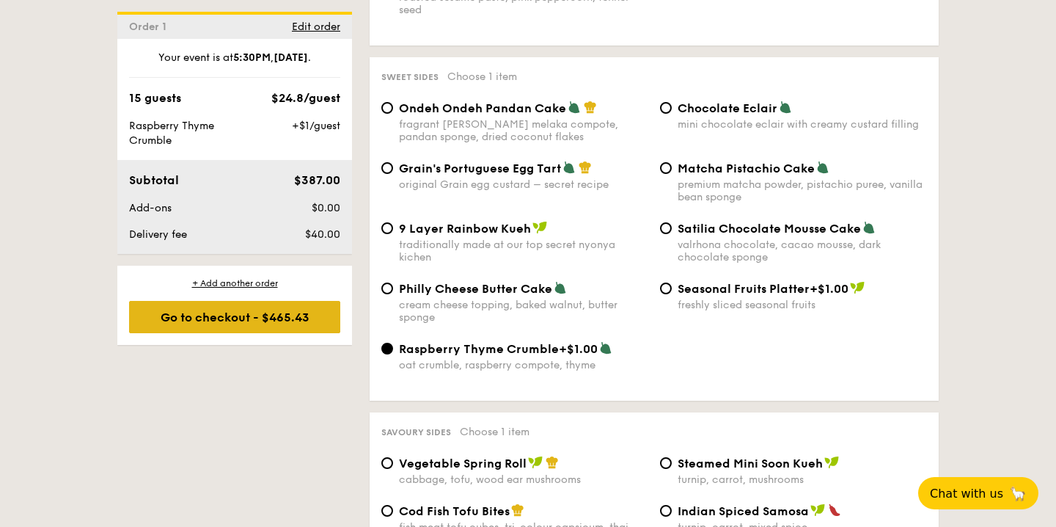
click at [312, 315] on div "Go to checkout - $465.43" at bounding box center [234, 317] width 211 height 32
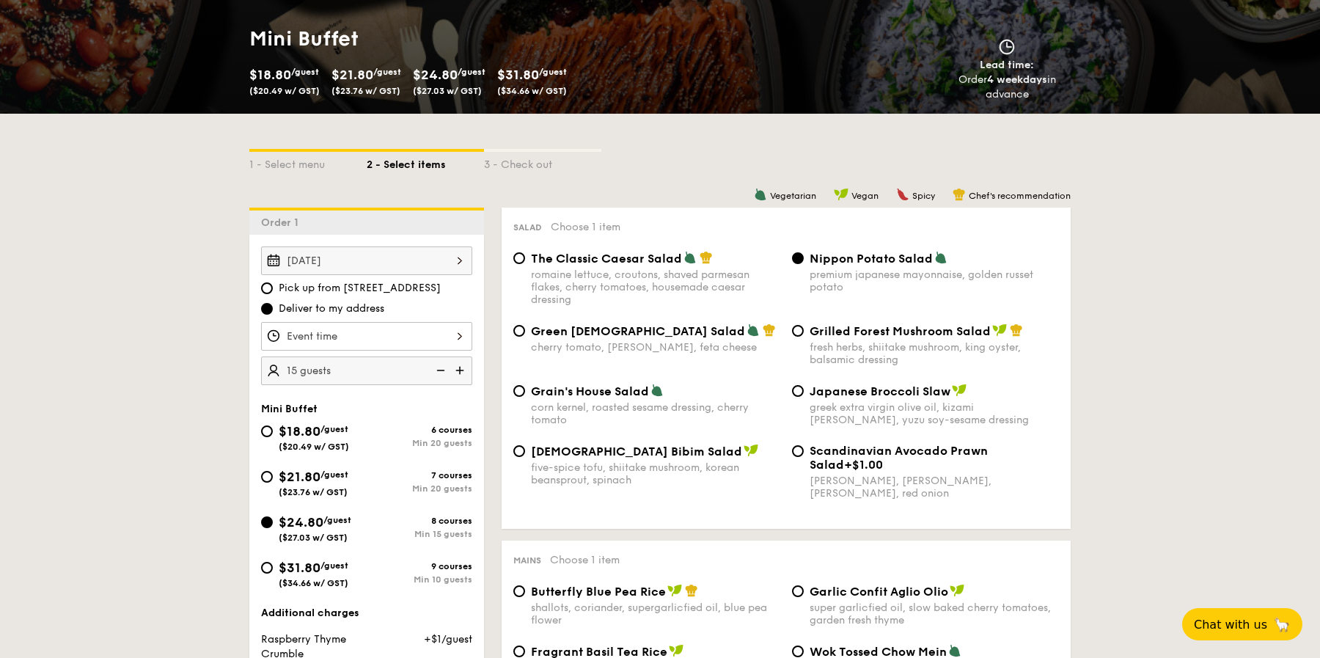
select select
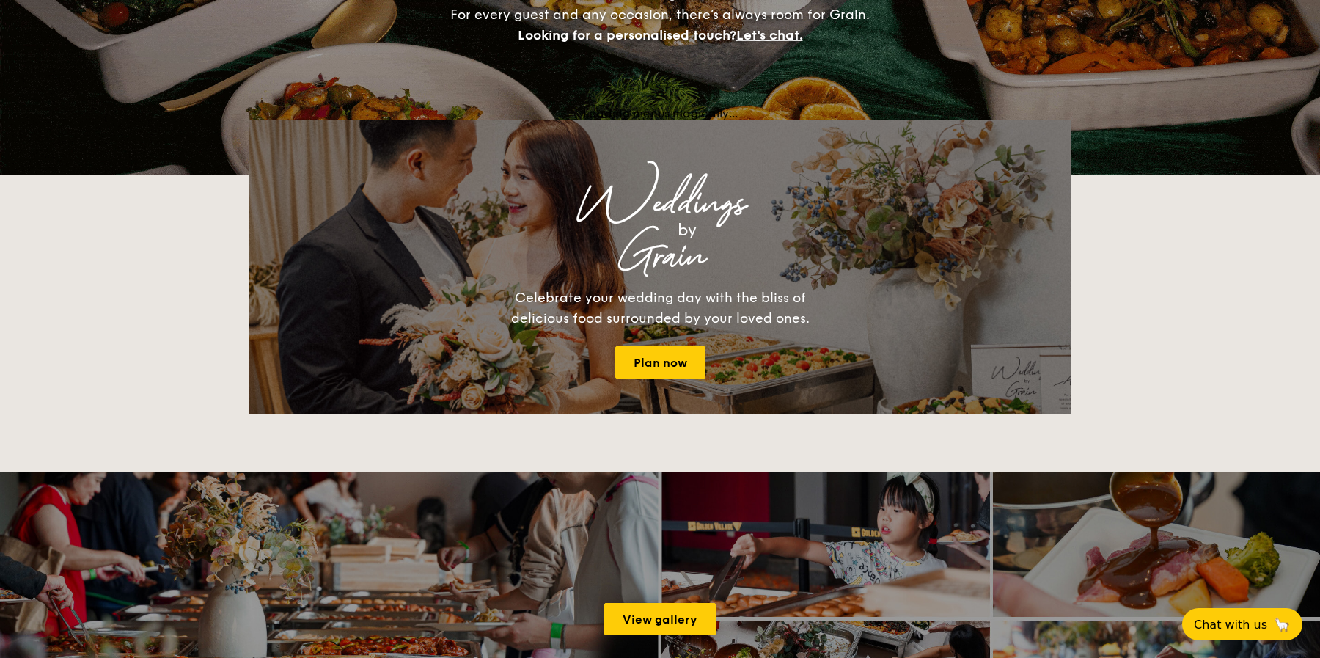
scroll to position [2302, 0]
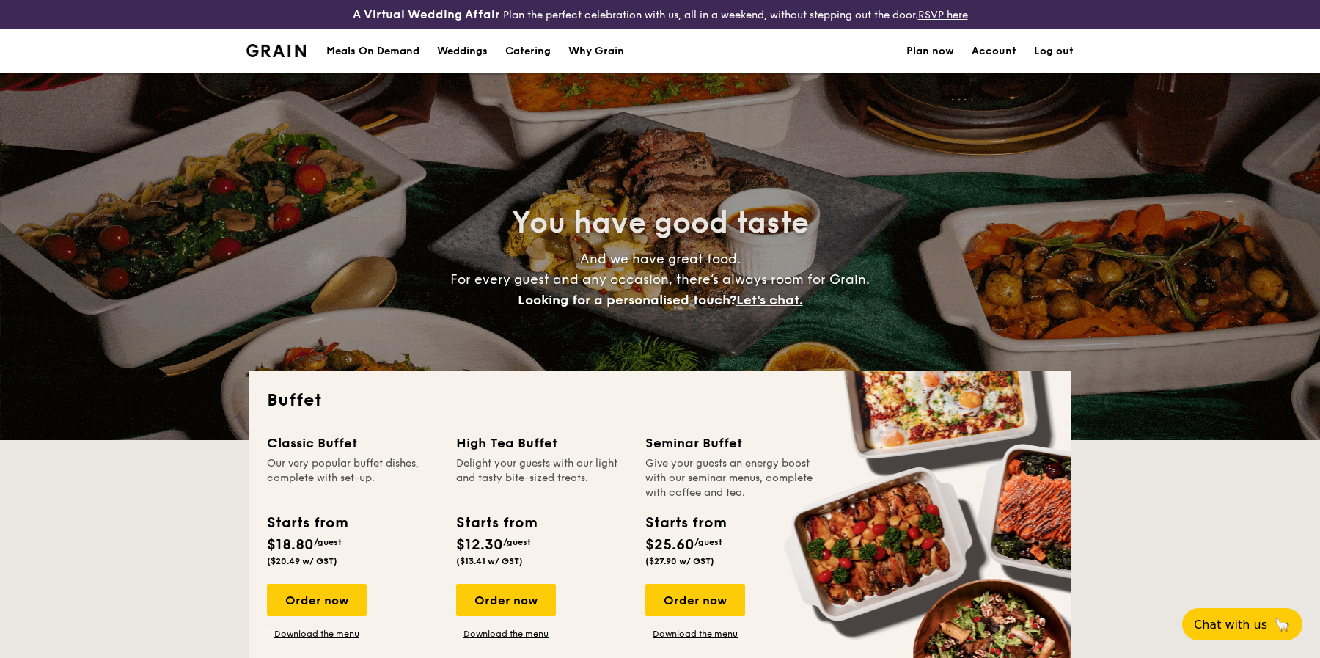
select select
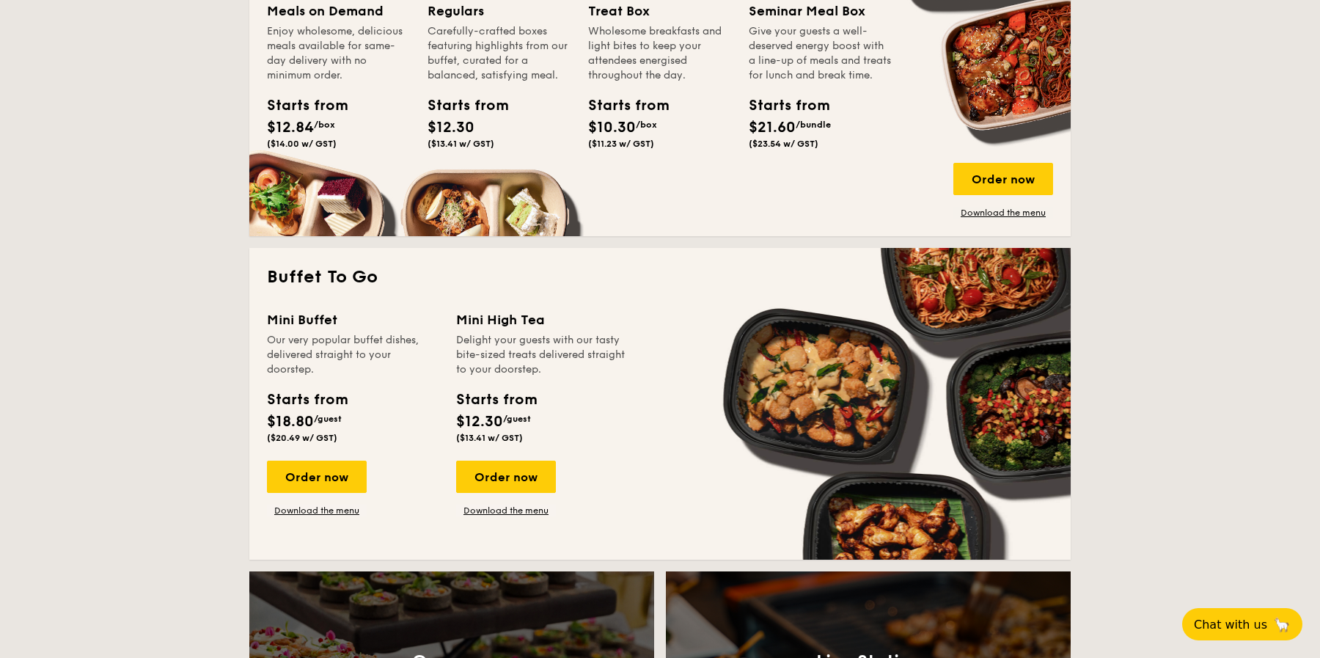
scroll to position [772, 0]
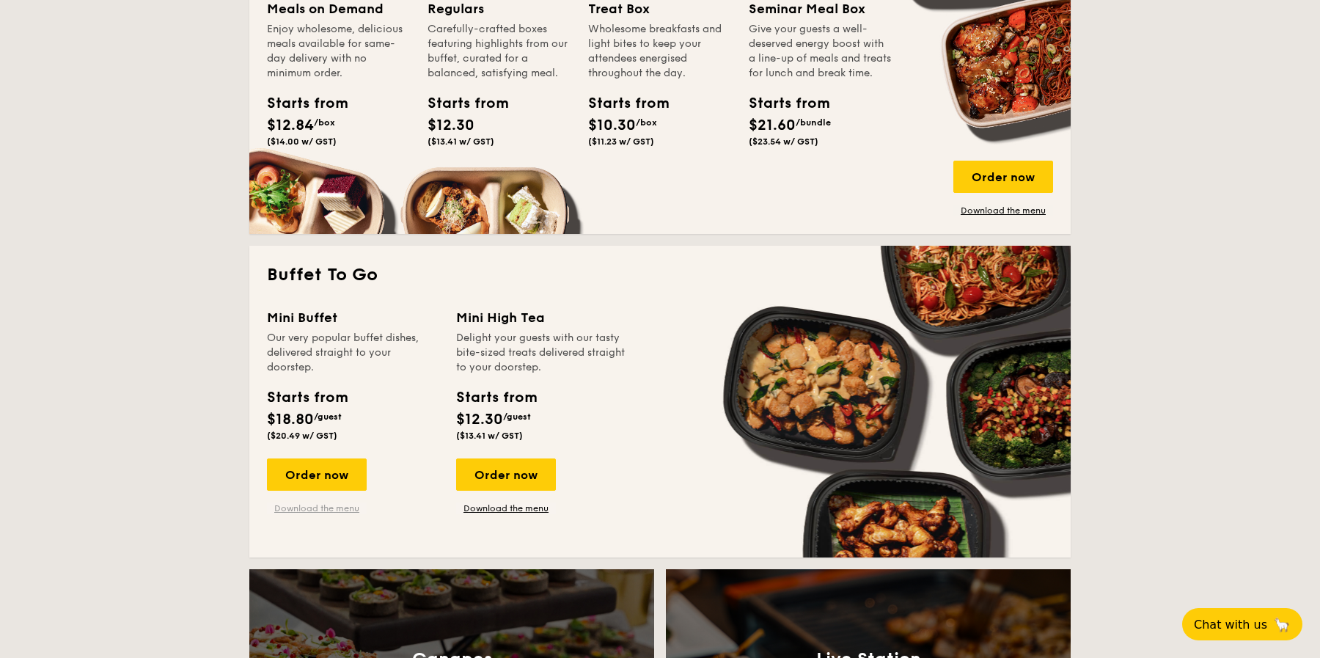
click at [346, 509] on link "Download the menu" at bounding box center [317, 508] width 100 height 12
